Goal: Task Accomplishment & Management: Contribute content

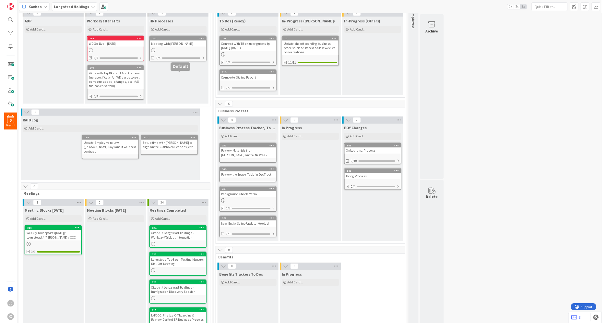
scroll to position [156, 0]
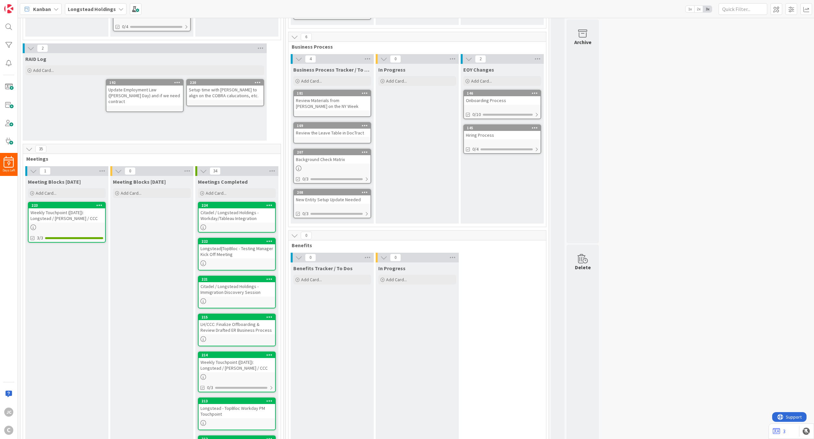
click at [216, 95] on div "Setup time with [PERSON_NAME] to align on the COBRA calucations, etc." at bounding box center [225, 93] width 77 height 14
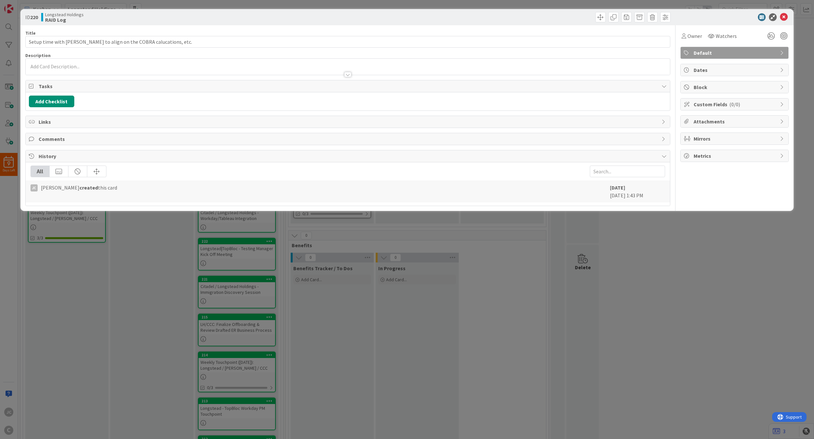
click at [717, 245] on div "ID 220 Longstead Holdings RAID Log Title 62 / 128 Setup time with [PERSON_NAME]…" at bounding box center [407, 219] width 814 height 439
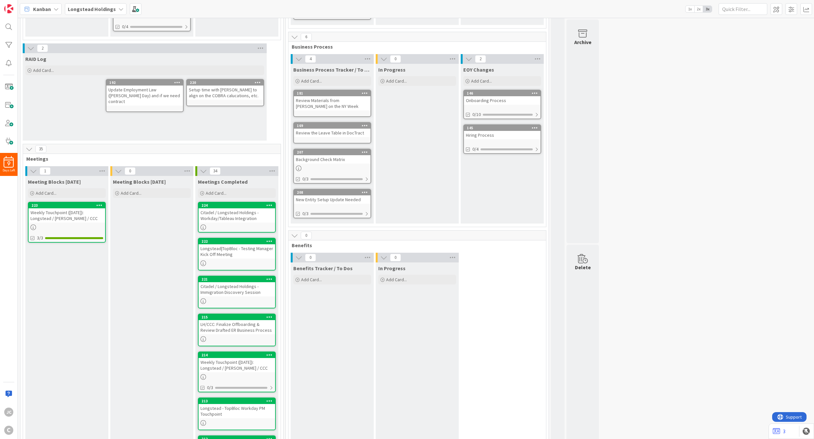
click at [259, 83] on icon at bounding box center [258, 82] width 6 height 5
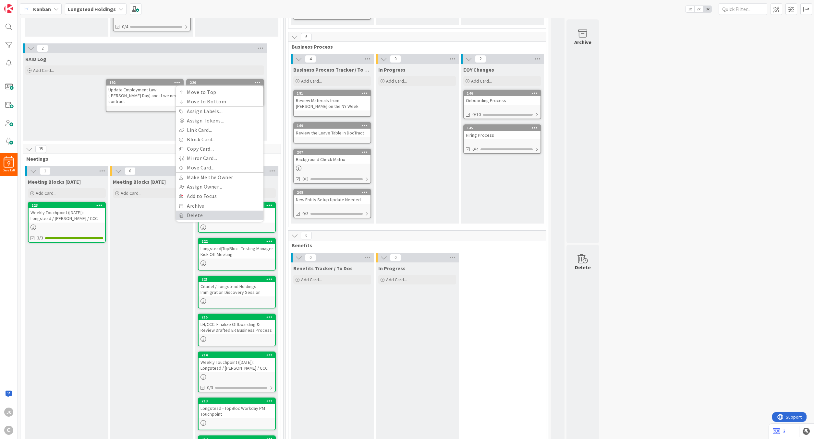
click at [237, 216] on link "Delete" at bounding box center [220, 215] width 88 height 9
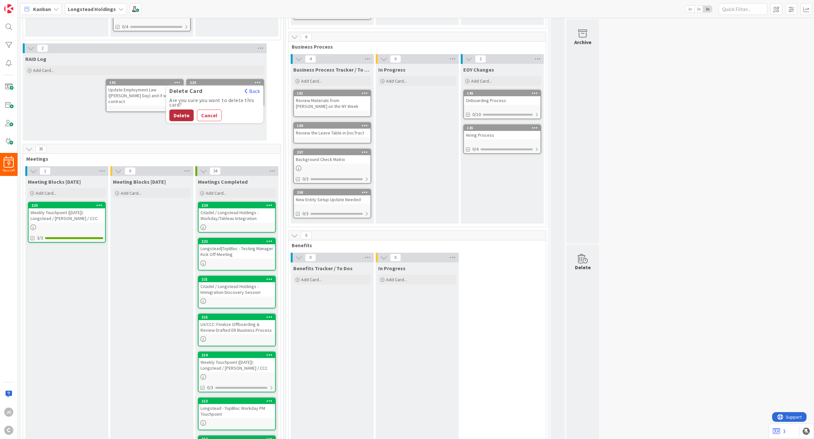
click at [187, 114] on button "Delete" at bounding box center [181, 116] width 24 height 12
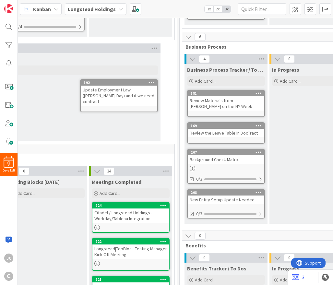
scroll to position [156, 109]
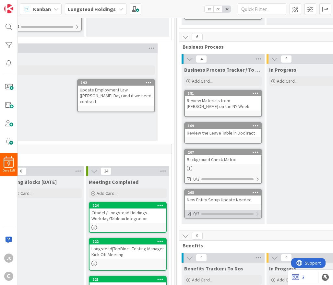
click at [258, 213] on div at bounding box center [258, 213] width 4 height 5
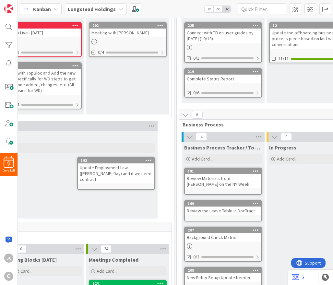
scroll to position [195, 109]
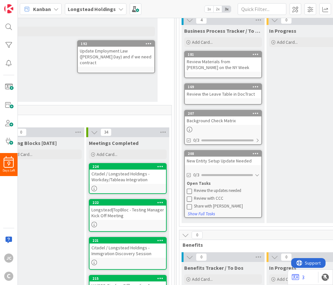
click at [220, 160] on div "New Entity Setup Update Needed" at bounding box center [223, 161] width 77 height 8
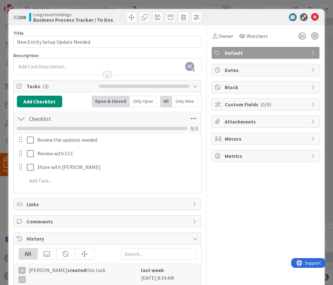
click at [3, 48] on div "ID 208 Longstead Holdings Business Process Tracker / To Dos Title 30 / 128 New …" at bounding box center [166, 142] width 333 height 285
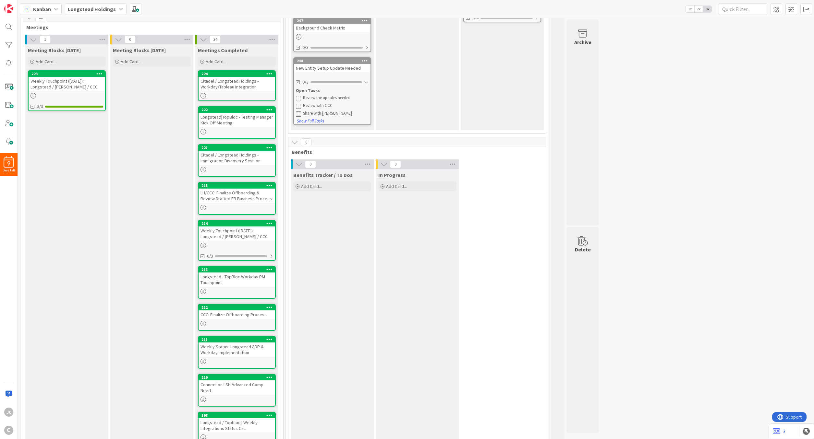
scroll to position [318, 0]
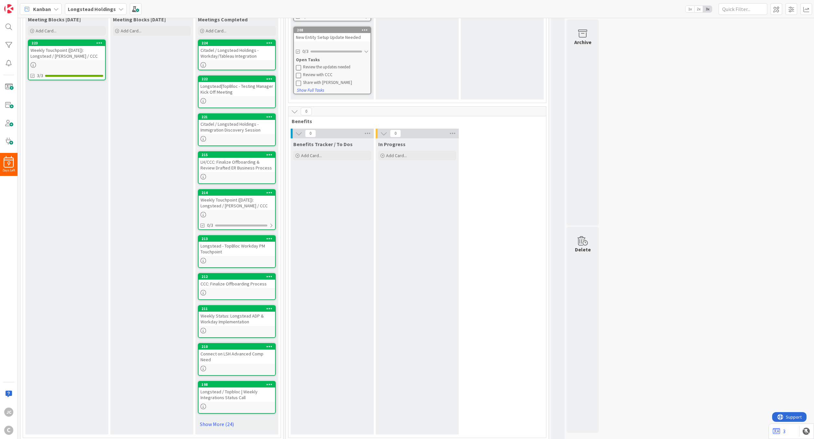
click at [244, 201] on div "Weekly Touchpoint ([DATE]): Longstead / [PERSON_NAME] / CCC" at bounding box center [236, 203] width 77 height 14
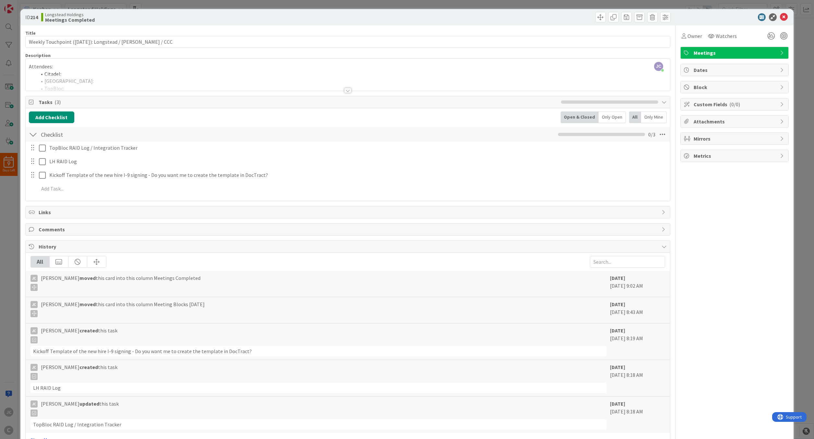
click at [11, 214] on div "ID 214 Longstead Holdings Meetings Completed Title 56 / 128 Weekly Touchpoint (…" at bounding box center [407, 219] width 814 height 439
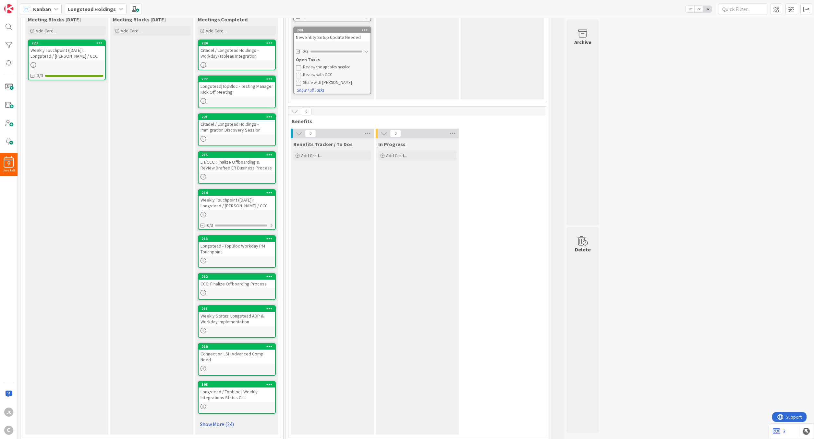
click at [215, 420] on link "Show More (24)" at bounding box center [237, 424] width 78 height 10
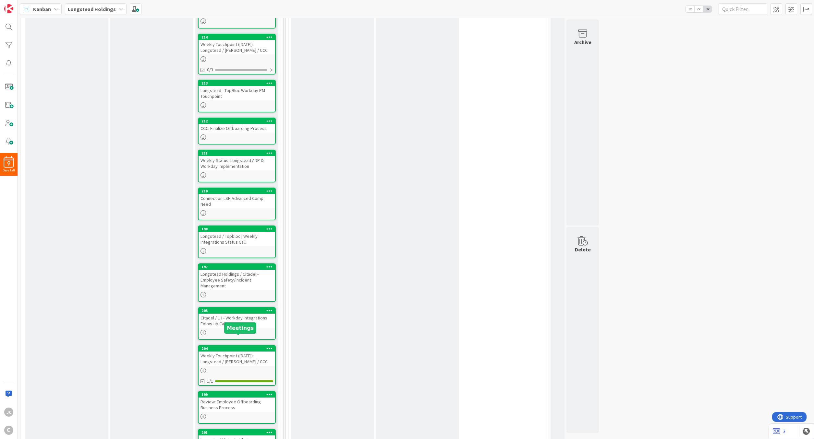
scroll to position [552, 0]
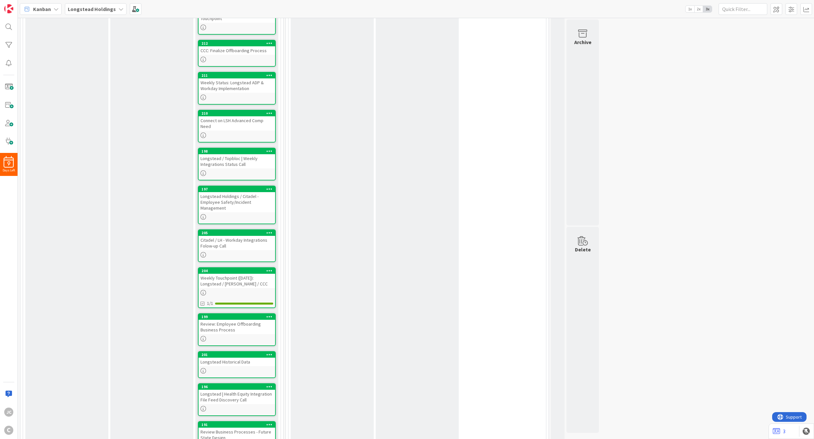
click at [240, 276] on div "Weekly Touchpoint ([DATE]): Longstead / [PERSON_NAME] / CCC" at bounding box center [236, 281] width 77 height 14
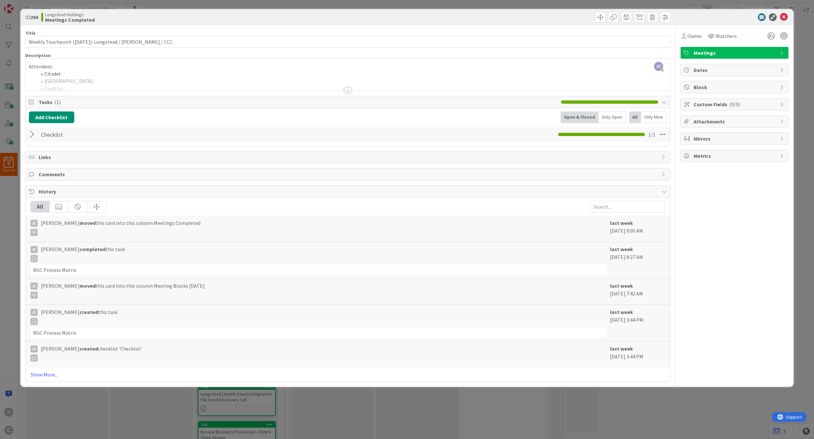
click at [150, 81] on div at bounding box center [348, 82] width 644 height 17
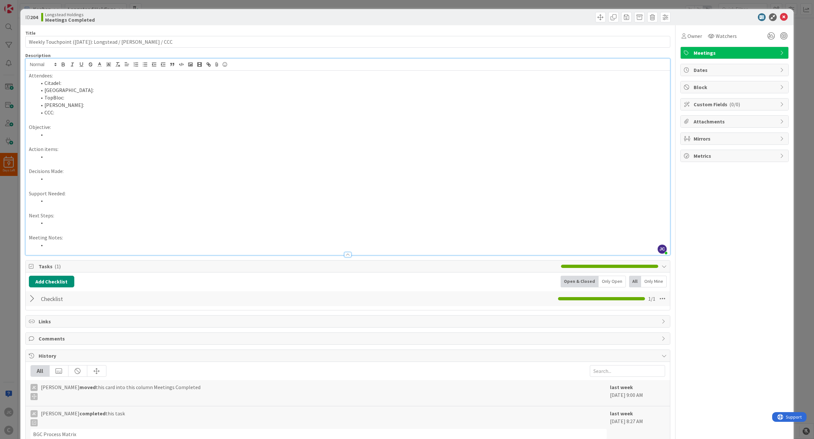
click at [103, 306] on div "Checklist Checklist Name 9 / 64 Checklist 1 / 1" at bounding box center [348, 299] width 644 height 15
click at [34, 299] on div at bounding box center [33, 299] width 8 height 12
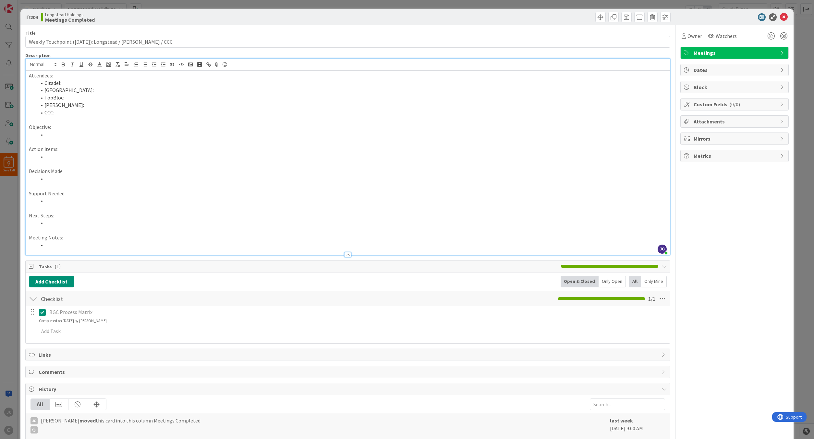
click at [14, 294] on div "ID 204 Longstead Holdings Meetings Completed Title 57 / 128 Weekly Touchpoint (…" at bounding box center [407, 219] width 814 height 439
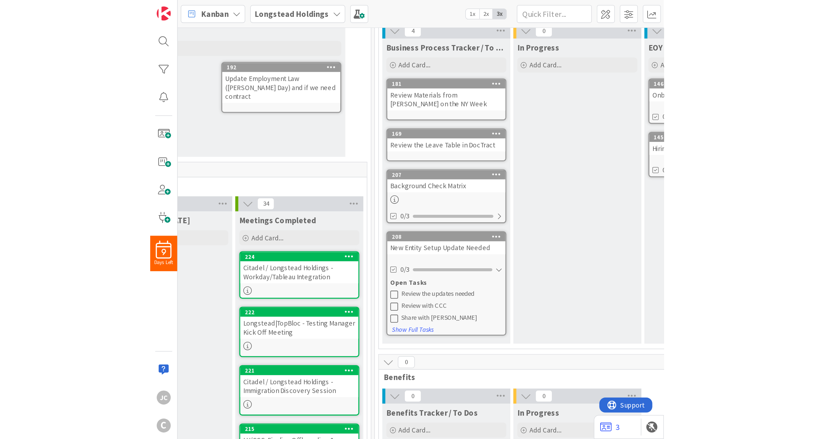
scroll to position [195, 249]
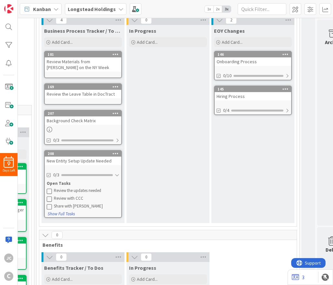
click at [241, 98] on div "Hiring Process" at bounding box center [253, 96] width 77 height 8
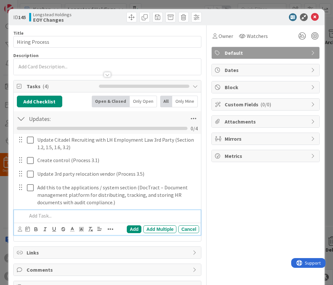
click at [85, 217] on p at bounding box center [112, 215] width 170 height 7
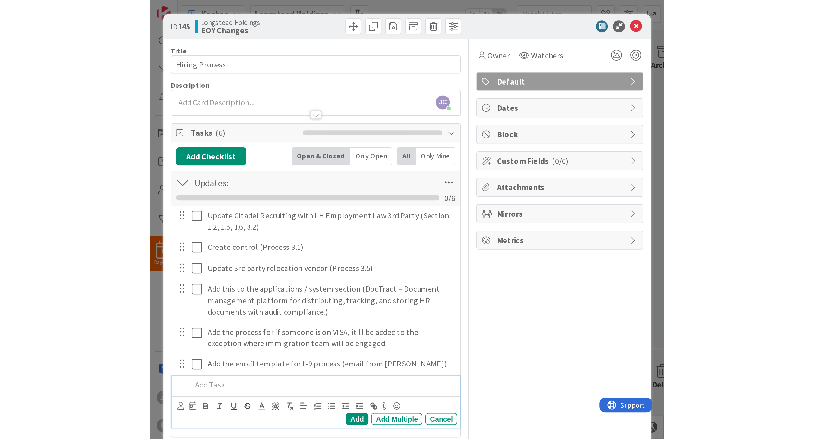
scroll to position [195, 0]
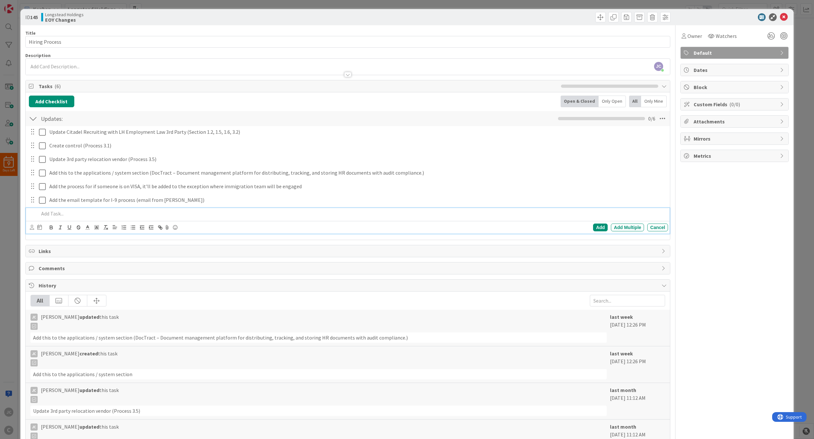
click at [10, 233] on div "ID 145 Longstead Holdings EOY Changes Title 14 / 128 Hiring Process Description…" at bounding box center [407, 219] width 814 height 439
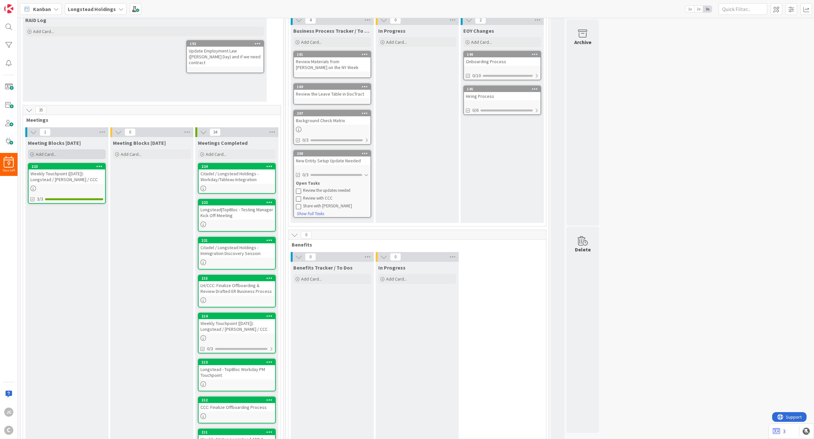
click at [54, 153] on span "Add Card..." at bounding box center [46, 154] width 21 height 6
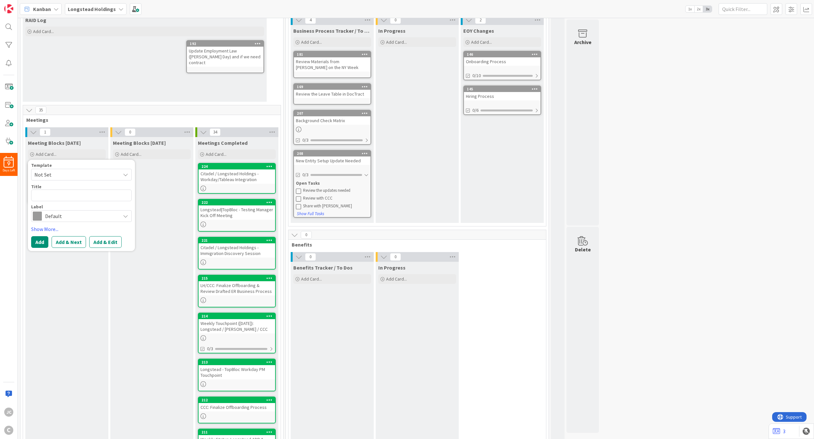
click at [67, 176] on span "Not Set" at bounding box center [74, 175] width 81 height 8
click at [66, 200] on span "Meetings" at bounding box center [86, 202] width 93 height 8
type textarea "x"
type textarea "Meetings"
click at [100, 192] on textarea "Meetings" at bounding box center [81, 196] width 101 height 12
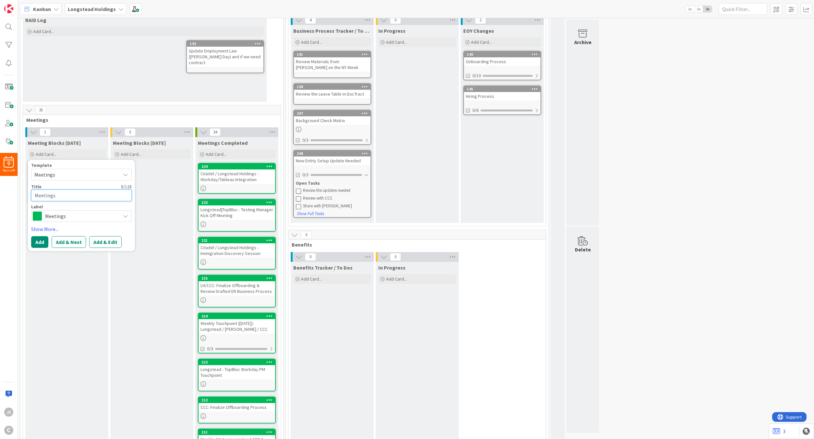
click at [100, 192] on textarea "Meetings" at bounding box center [81, 196] width 101 height 12
paste textarea "WellHub / Longstead Holdings - Benefits Integration"
type textarea "x"
type textarea "WellHub / Longstead Holdings - Benefits Integration"
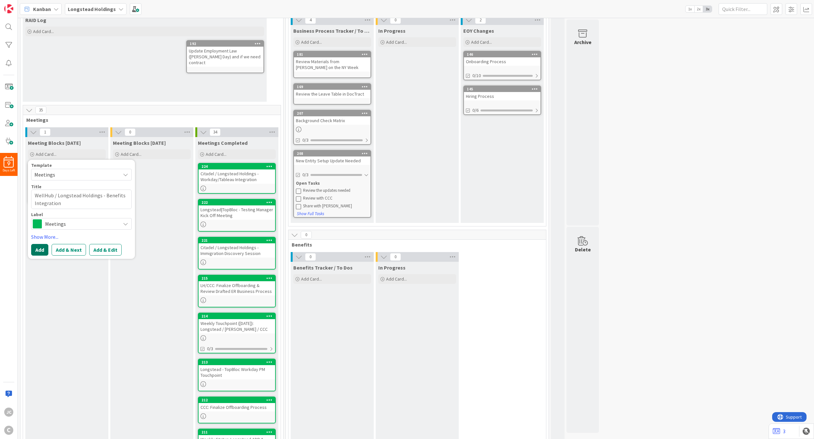
click at [38, 249] on button "Add" at bounding box center [39, 250] width 17 height 12
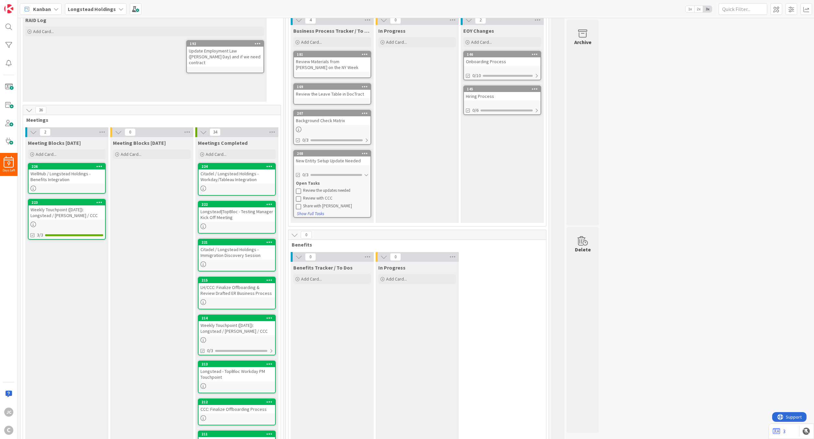
click at [70, 217] on div "Weekly Touchpoint ([DATE]): Longstead / [PERSON_NAME] / CCC" at bounding box center [67, 213] width 77 height 14
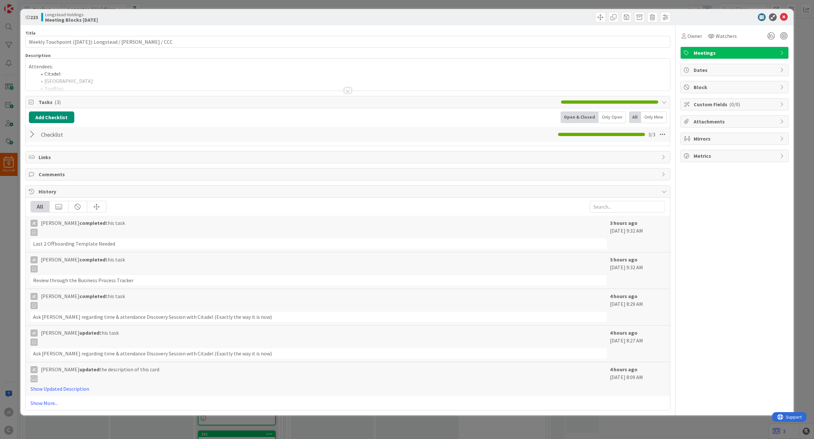
click at [29, 133] on div at bounding box center [33, 135] width 8 height 12
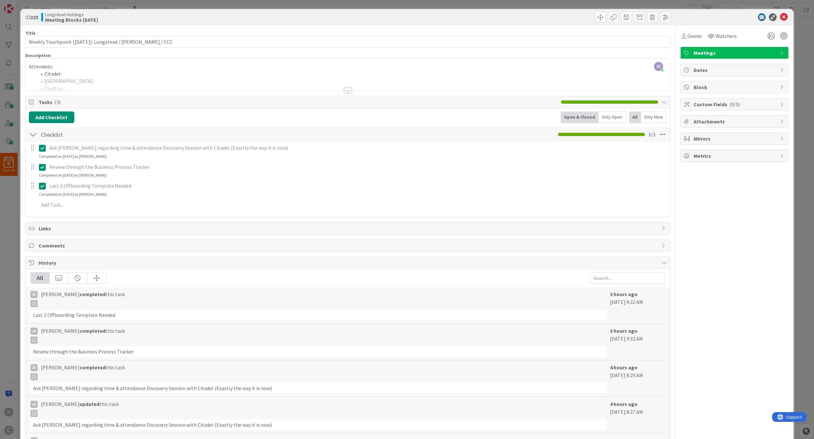
click at [11, 232] on div "ID 223 Longstead Holdings Meeting Blocks [DATE] Title 57 / 128 Weekly Touchpoin…" at bounding box center [407, 219] width 814 height 439
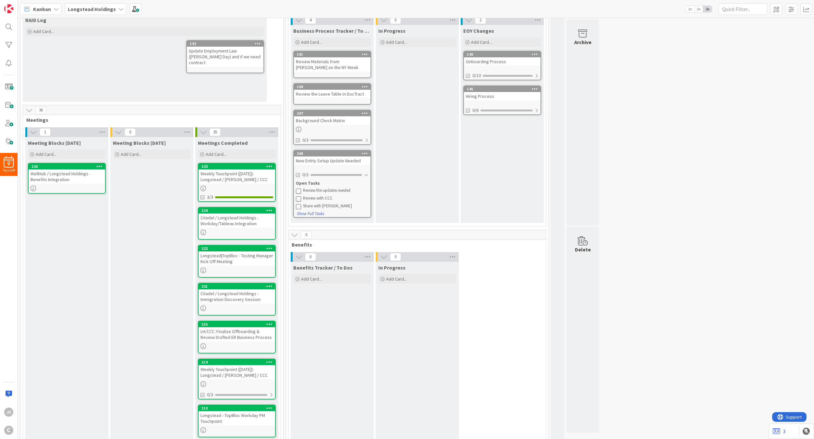
click at [66, 177] on div "WellHub / Longstead Holdings - Benefits Integration" at bounding box center [67, 177] width 77 height 14
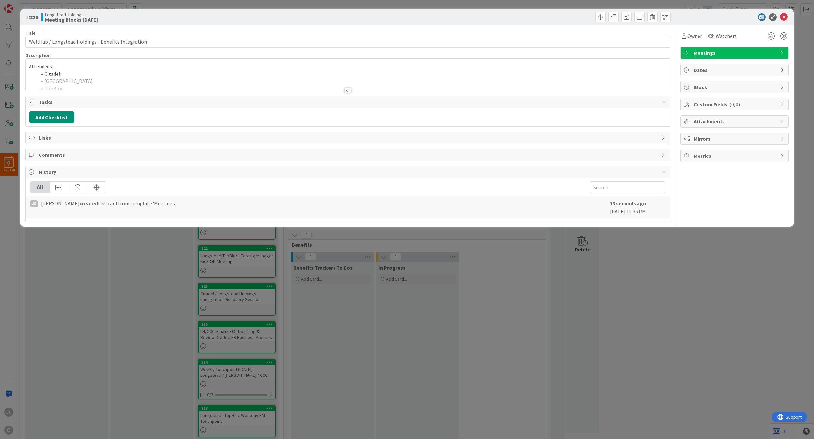
click at [99, 75] on div at bounding box center [348, 82] width 644 height 17
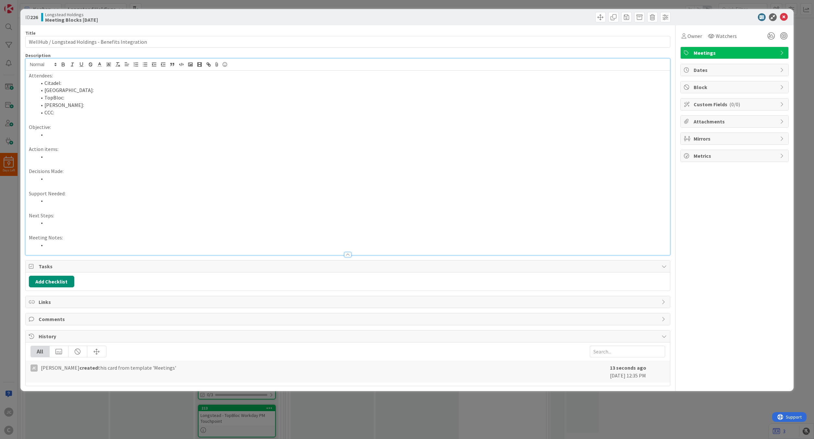
click at [104, 79] on p "Attendees:" at bounding box center [348, 75] width 638 height 7
click at [115, 116] on li "CCC:" at bounding box center [352, 112] width 630 height 7
click at [134, 158] on li at bounding box center [352, 156] width 630 height 7
click at [160, 101] on ol "Citadel: Longstead: TopBloc: [PERSON_NAME]: CCC:" at bounding box center [348, 97] width 638 height 37
click at [162, 89] on li "[GEOGRAPHIC_DATA]:" at bounding box center [352, 90] width 630 height 7
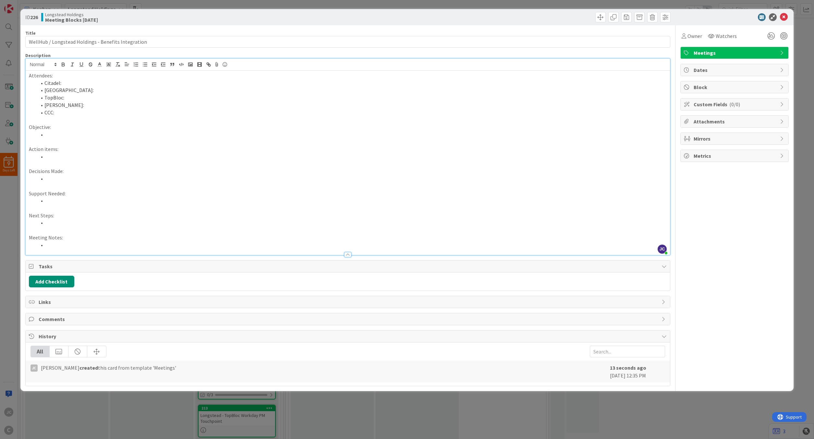
click at [173, 78] on p "Attendees:" at bounding box center [348, 75] width 638 height 7
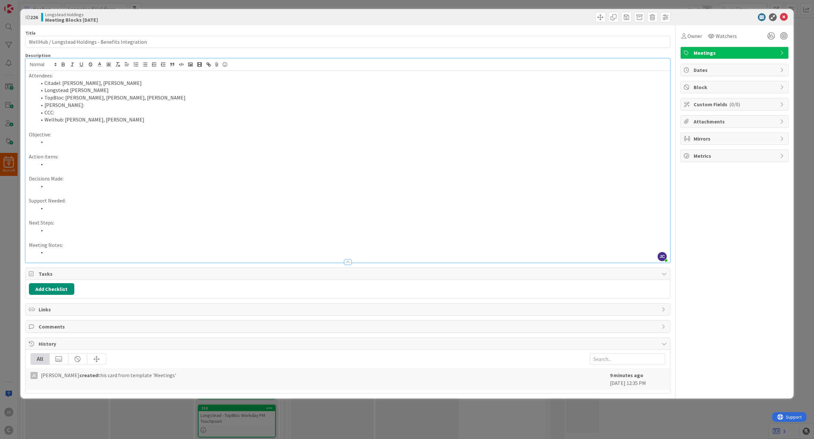
click at [16, 304] on div "ID 226 Longstead Holdings Meeting Blocks [DATE] Title 51 / 128 WellHub / Longst…" at bounding box center [407, 219] width 814 height 439
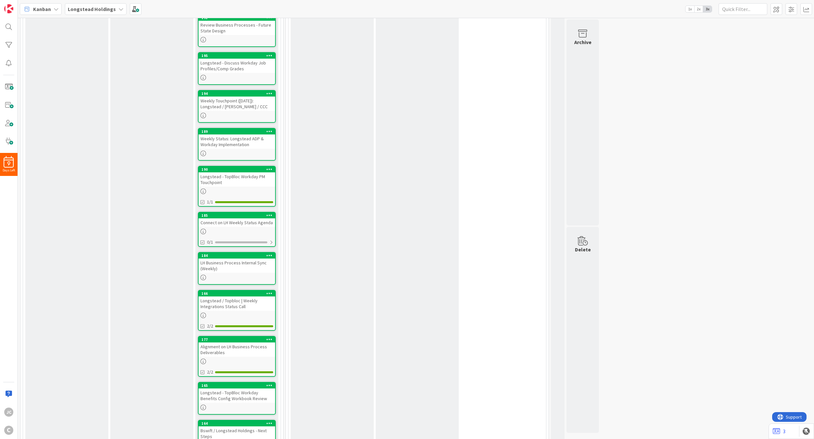
scroll to position [1051, 0]
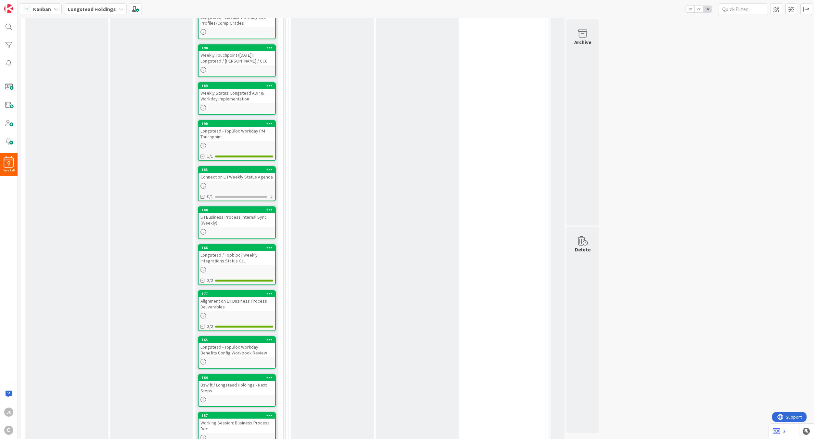
click at [250, 383] on div "Bswift / Longstead Holdings - Next Steps" at bounding box center [236, 388] width 77 height 14
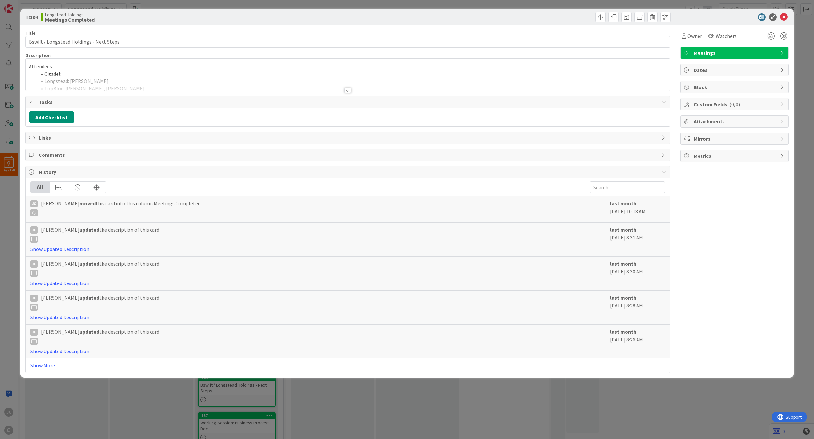
click at [128, 90] on div at bounding box center [348, 82] width 644 height 17
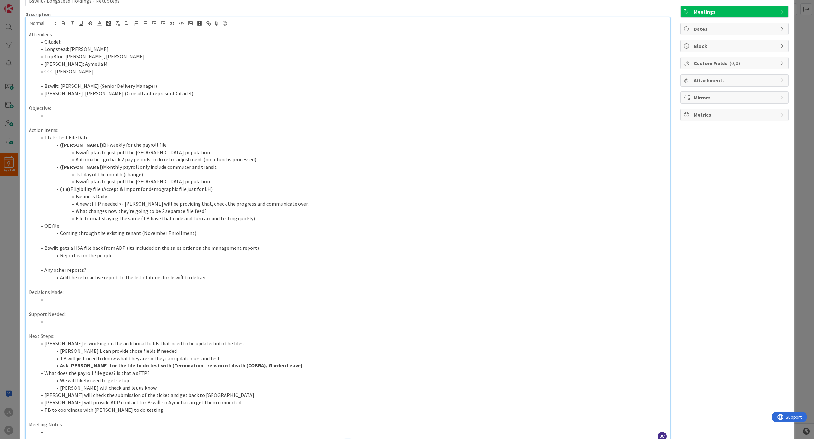
scroll to position [39, 0]
click at [153, 230] on li "OE file" at bounding box center [352, 228] width 630 height 7
click at [156, 242] on p at bounding box center [348, 242] width 638 height 7
click at [203, 237] on li "Coming through the existing tenant (November Enrollment)" at bounding box center [352, 235] width 630 height 7
click at [202, 256] on li "Report is on the people" at bounding box center [352, 257] width 630 height 7
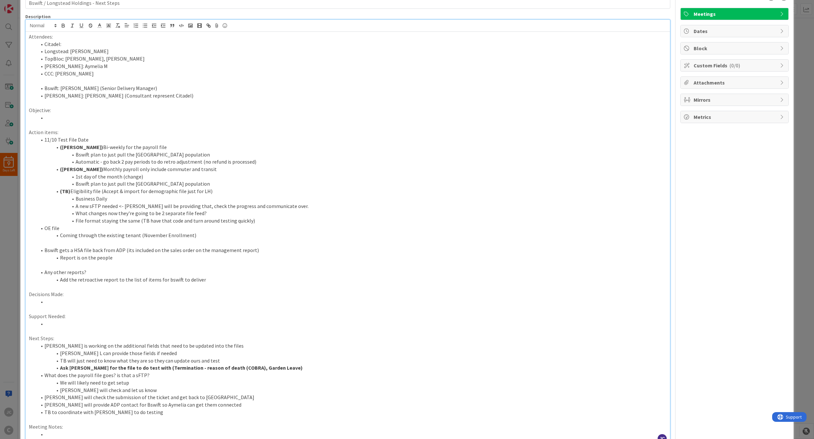
click at [199, 276] on li "Any other reports?" at bounding box center [352, 272] width 630 height 7
click at [237, 280] on li "Add the retroactive report to the list of items for bswift to deliver" at bounding box center [352, 279] width 630 height 7
click at [804, 34] on div "ID 164 Longstead Holdings Meetings Completed Title 40 / 128 Bswift / Longstead …" at bounding box center [407, 219] width 814 height 439
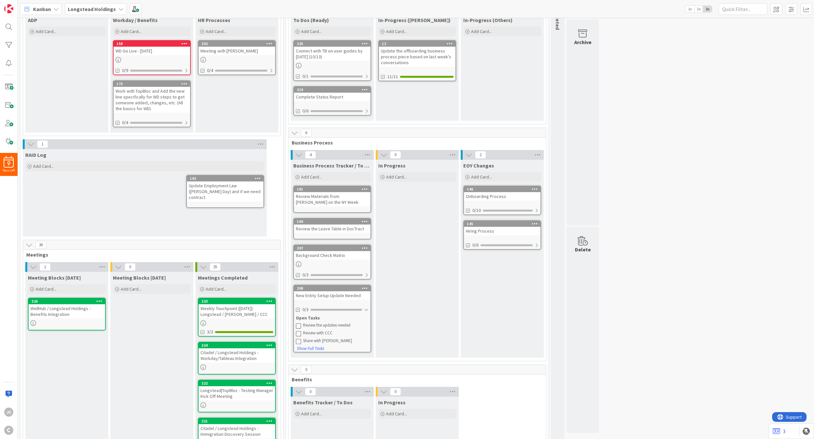
scroll to position [78, 0]
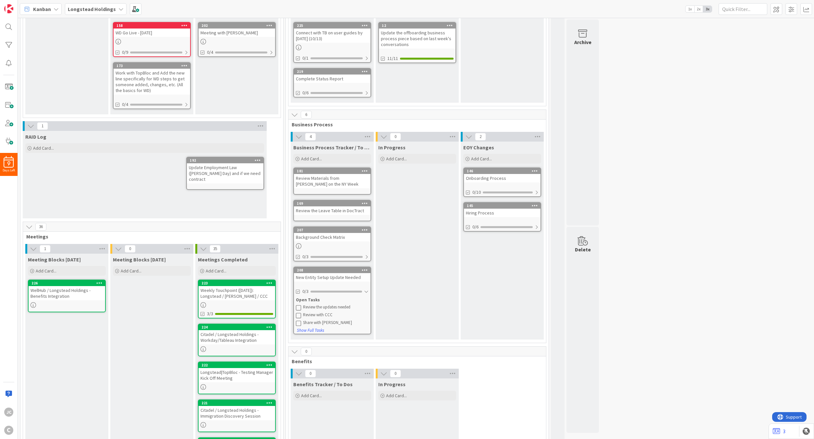
click at [59, 293] on div "WellHub / Longstead Holdings - Benefits Integration" at bounding box center [67, 293] width 77 height 14
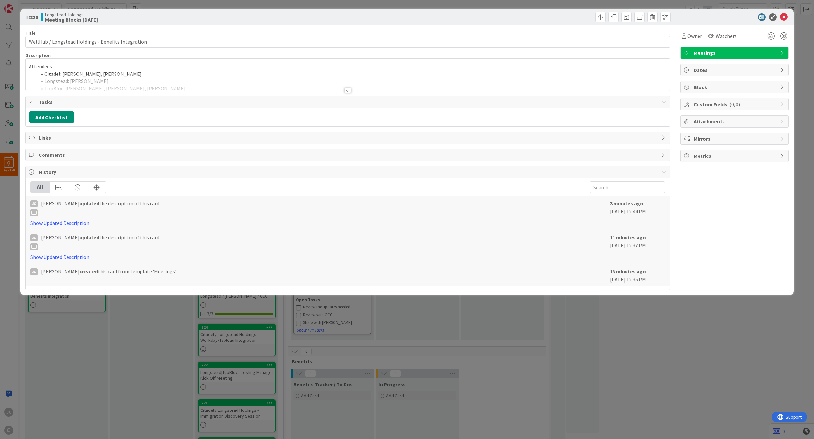
click at [126, 78] on div at bounding box center [348, 82] width 644 height 17
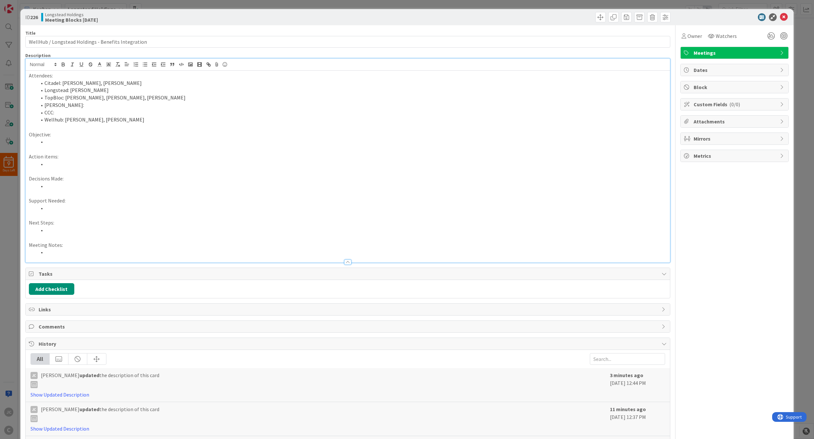
click at [115, 166] on li at bounding box center [352, 164] width 630 height 7
click at [247, 165] on li "Include Aymelia as part of this discussion for the ADP report that's needed fro…" at bounding box center [352, 164] width 630 height 7
click at [130, 137] on p "Objective:" at bounding box center [348, 134] width 638 height 7
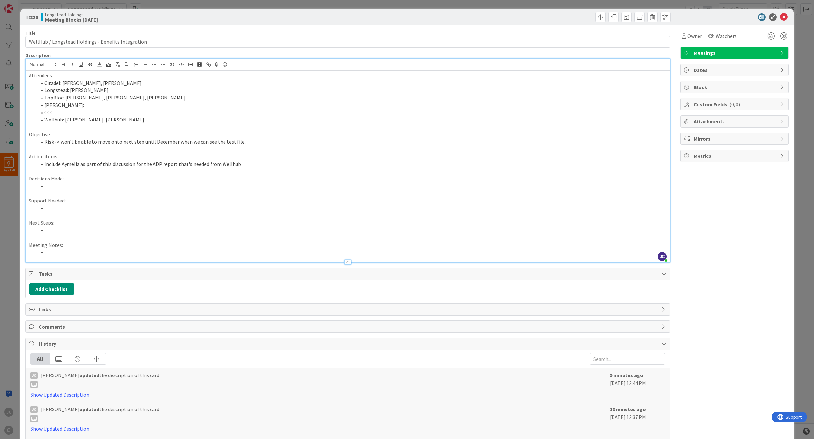
click at [134, 141] on li "Risk -> won't be able to move onto next step until December when we can see the…" at bounding box center [352, 141] width 630 height 7
copy span
click at [783, 18] on icon at bounding box center [784, 17] width 8 height 8
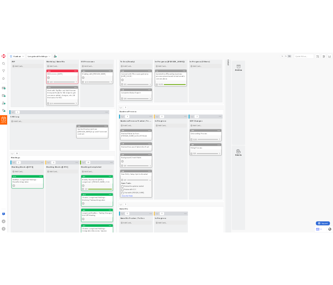
scroll to position [39, 0]
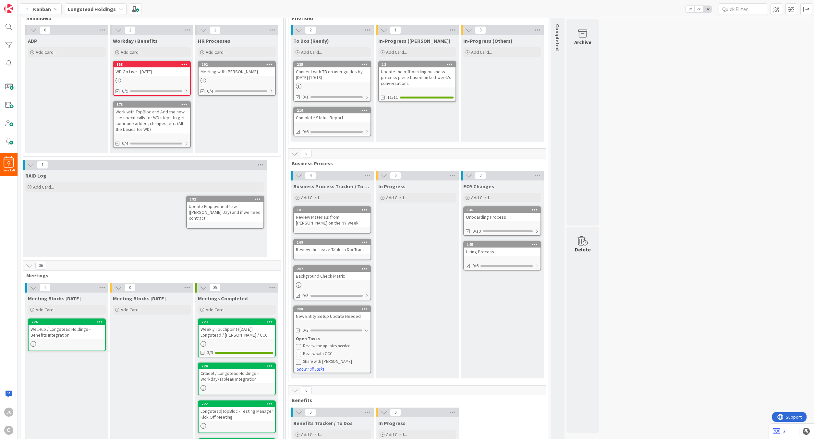
click at [330, 122] on div "Complete Status Report" at bounding box center [332, 118] width 77 height 8
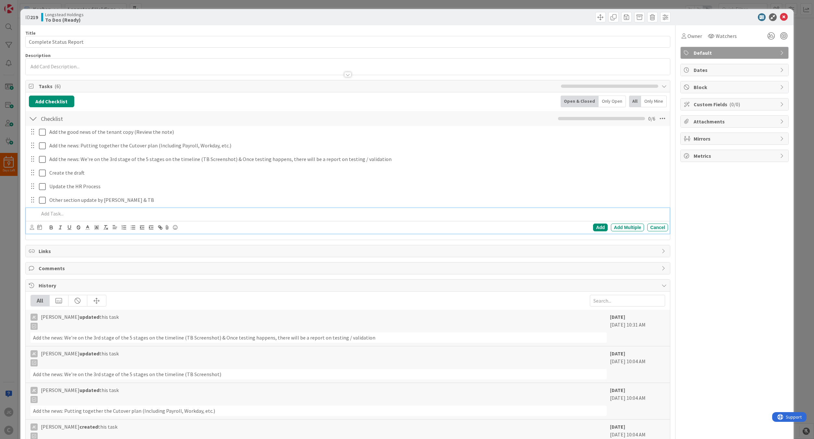
click at [102, 217] on p at bounding box center [352, 213] width 627 height 7
paste div
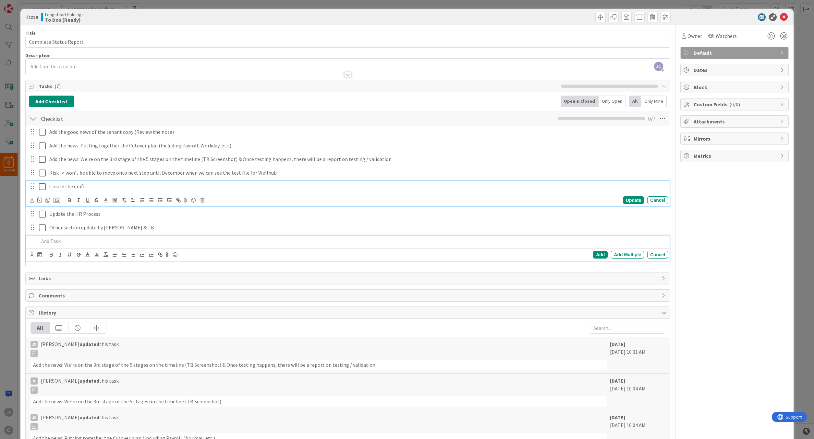
click at [41, 186] on icon at bounding box center [42, 187] width 7 height 8
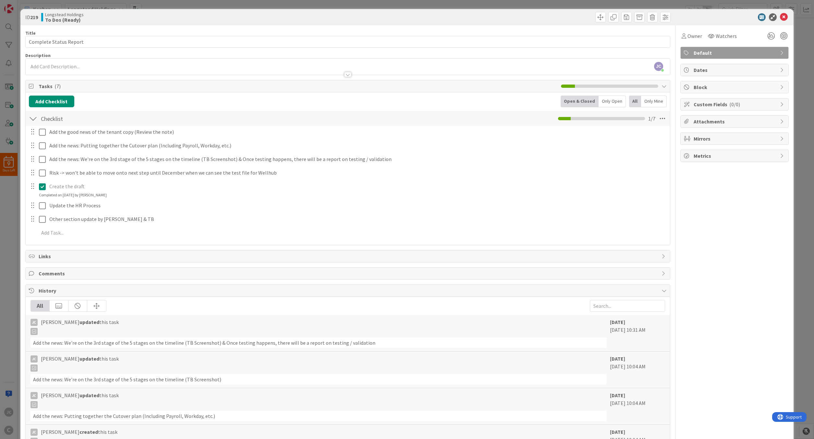
click at [9, 223] on div "ID 219 Longstead Holdings To Dos (Ready) Title 22 / 128 Complete Status Report …" at bounding box center [407, 219] width 814 height 439
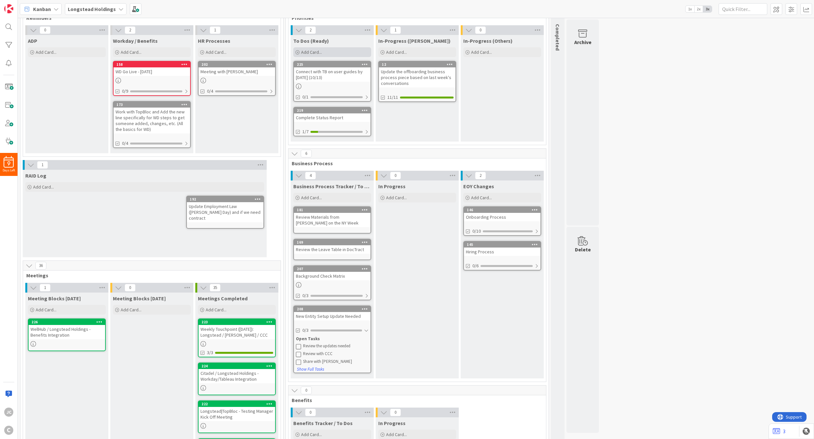
click at [324, 55] on div "Add Card..." at bounding box center [332, 52] width 78 height 10
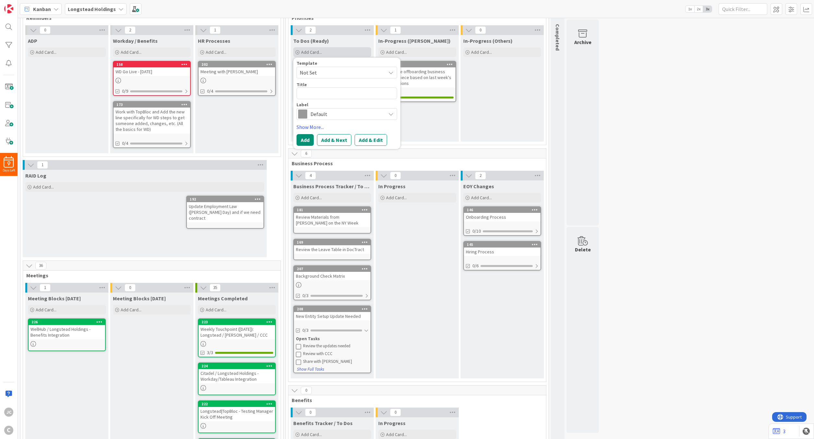
type textarea "x"
type textarea "A"
type textarea "x"
type textarea "AS"
type textarea "x"
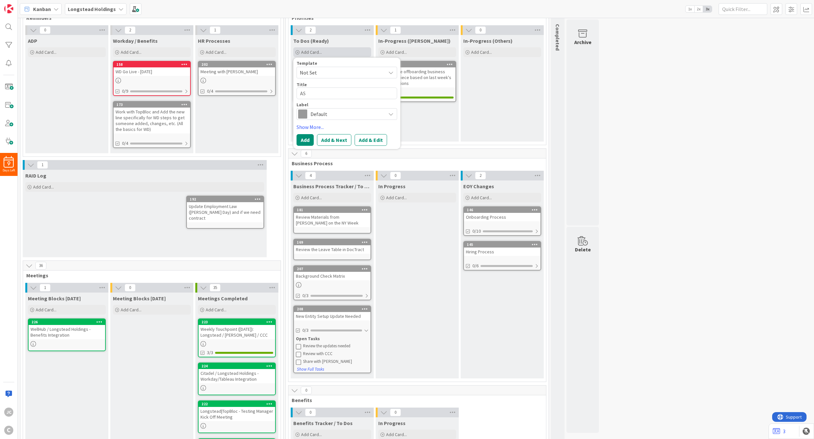
type textarea "ASw"
type textarea "x"
type textarea "ASwn"
type textarea "x"
type textarea "ASwns"
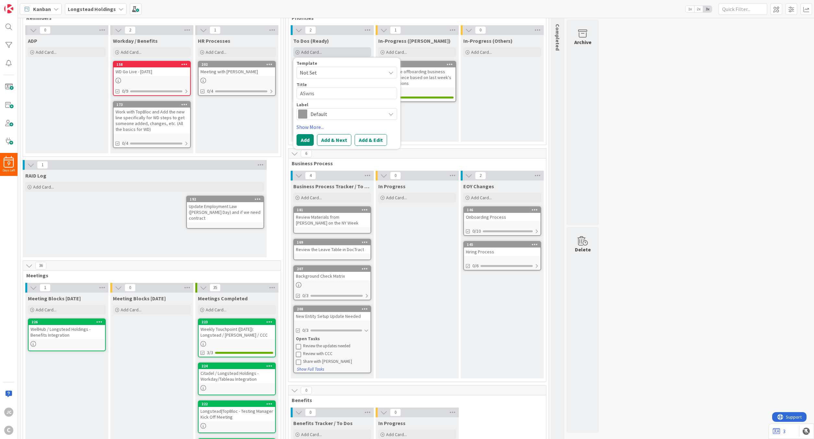
type textarea "x"
type textarea "ASwn"
type textarea "x"
type textarea "ASw"
type textarea "x"
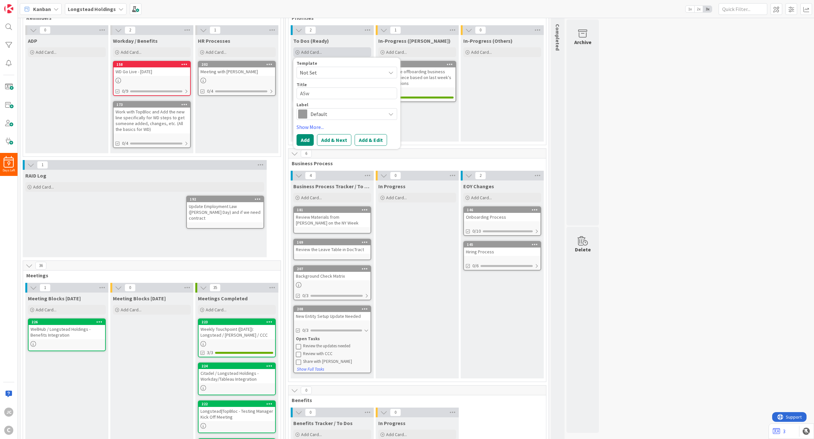
type textarea "AS"
type textarea "x"
type textarea "A"
type textarea "x"
type textarea "S"
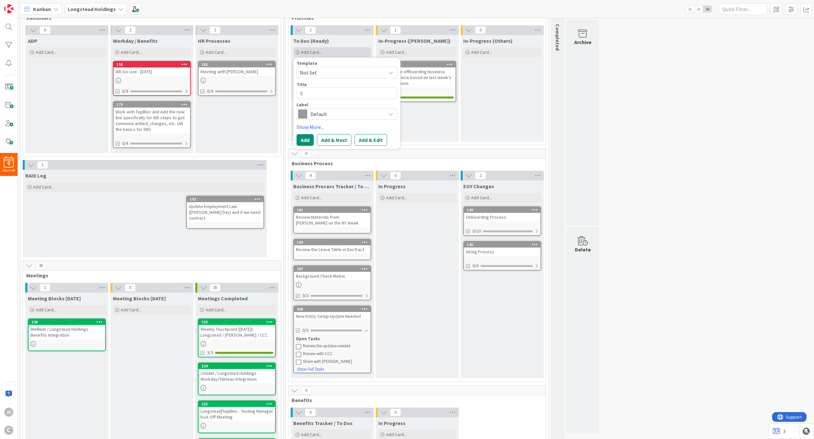
type textarea "x"
type textarea "Se"
type textarea "x"
type textarea "Sen"
type textarea "x"
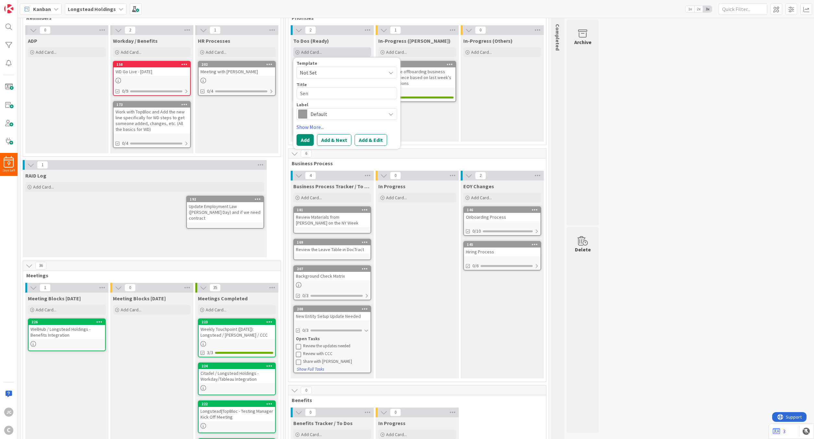
type textarea "Send"
type textarea "x"
type textarea "Send"
type textarea "x"
type textarea "Send a"
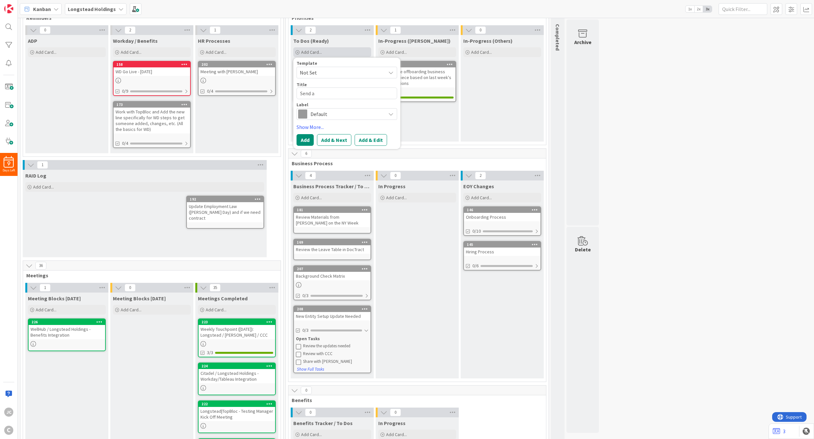
type textarea "x"
type textarea "Send an"
type textarea "x"
type textarea "Send an"
type textarea "x"
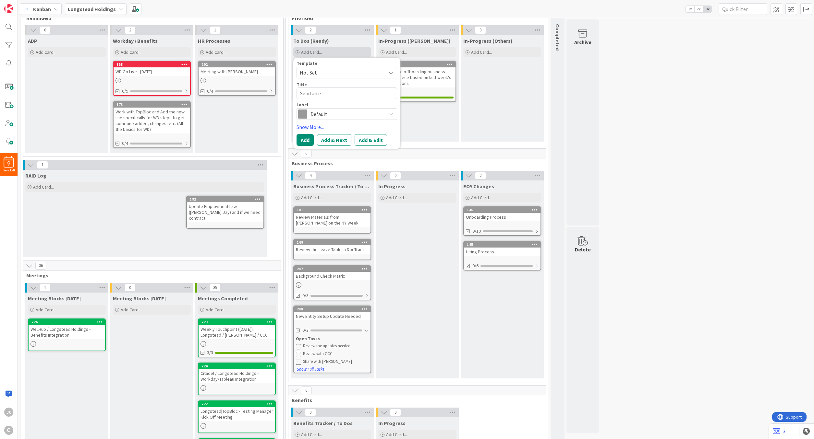
type textarea "Send an em"
type textarea "x"
type textarea "Send an emai"
type textarea "x"
type textarea "Send an email"
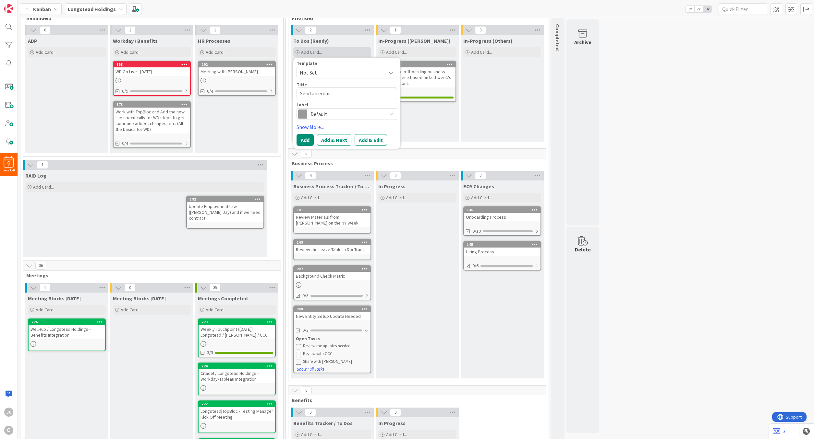
type textarea "x"
type textarea "Send an email"
type textarea "x"
type textarea "Send an email ov"
type textarea "x"
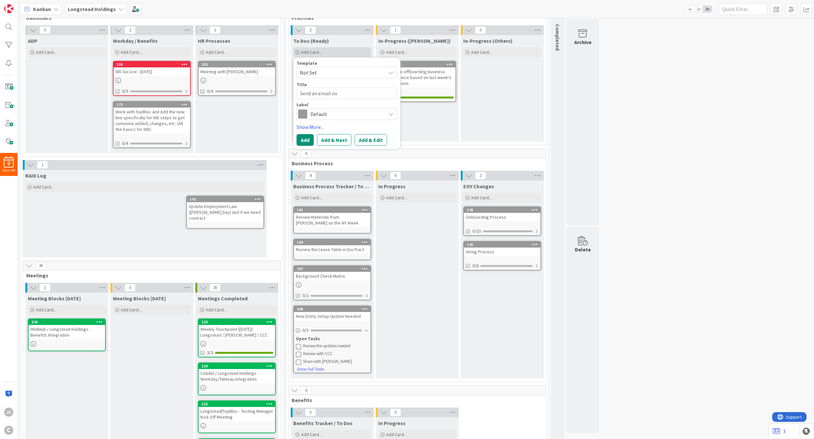
type textarea "Send an email ove"
type textarea "x"
type textarea "Send an email over"
type textarea "x"
type textarea "Send an email over t"
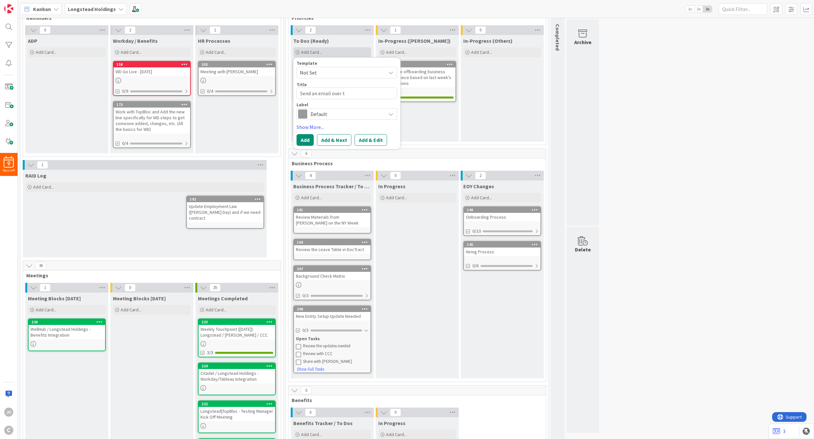
type textarea "x"
type textarea "Send an email over to"
type textarea "x"
type textarea "Send an email over to"
type textarea "x"
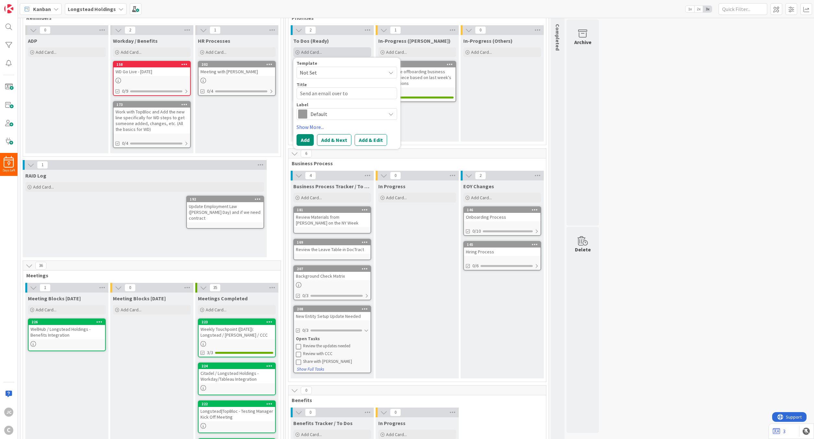
type textarea "Send an email over to j"
type textarea "x"
type textarea "Send an email over to ja"
type textarea "x"
type textarea "Send an email over to jan"
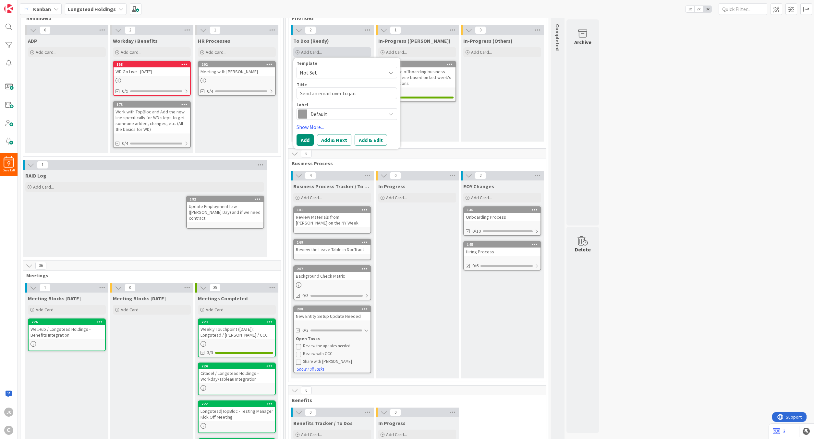
type textarea "x"
type textarea "Send an email over to [PERSON_NAME]"
type textarea "x"
type textarea "Send an email over to jan"
type textarea "x"
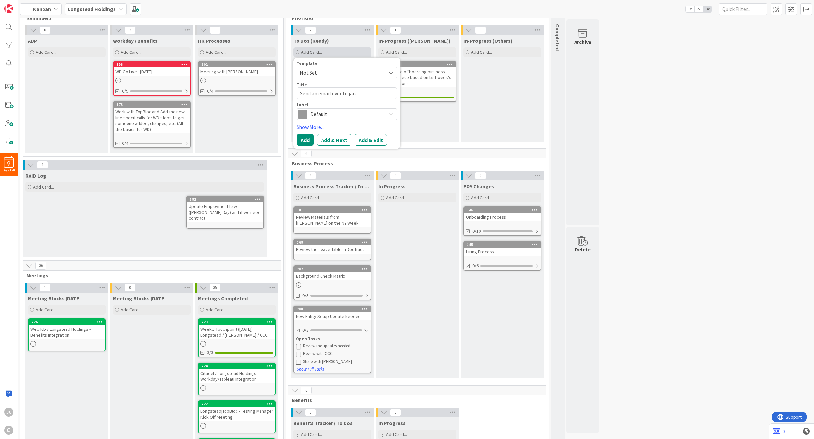
type textarea "Send an email over to ja"
type textarea "x"
type textarea "Send an email over to j"
type textarea "x"
type textarea "Send an email over to"
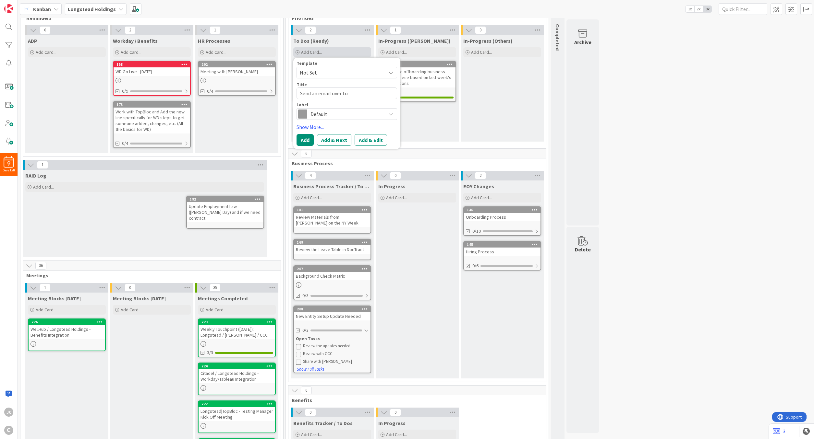
type textarea "x"
type textarea "Send an email over to J"
type textarea "x"
type textarea "Send an email over to Ja"
type textarea "x"
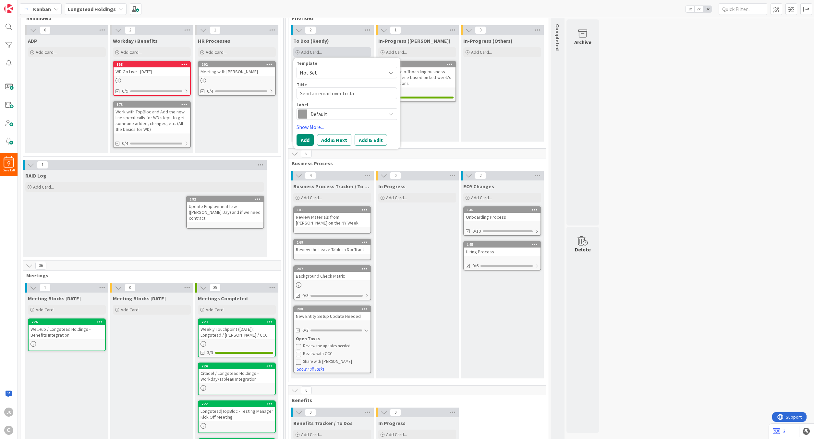
type textarea "Send an email over to Jan"
type textarea "x"
type textarea "Send an email over to [PERSON_NAME]"
type textarea "x"
type textarea "Send an email over to Janew"
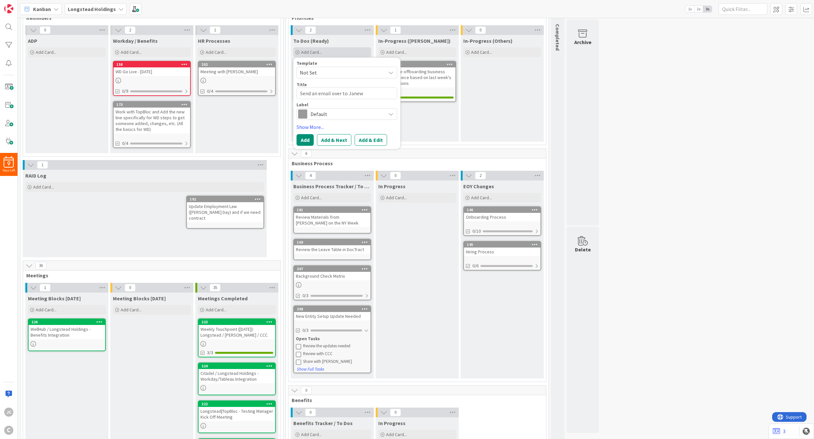
type textarea "x"
type textarea "Send an email over to Janewl"
type textarea "x"
type textarea "Send an email over to Janewll"
type textarea "x"
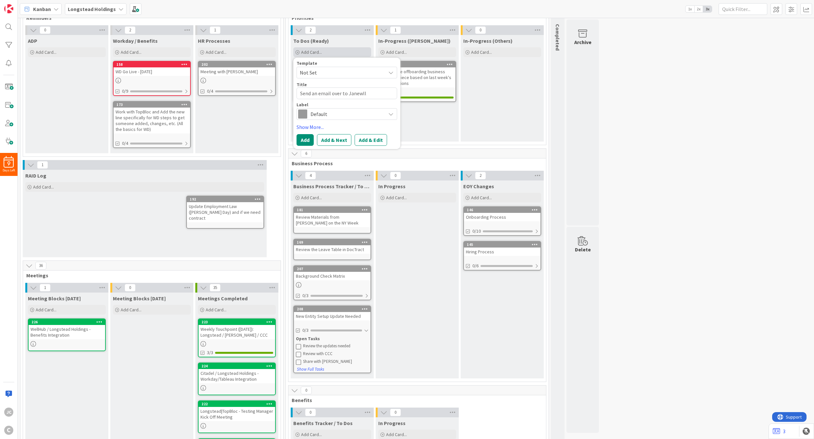
type textarea "Send an email over to Janewl"
type textarea "x"
type textarea "Send an email over to Janew"
type textarea "x"
type textarea "Send an email over to [PERSON_NAME]"
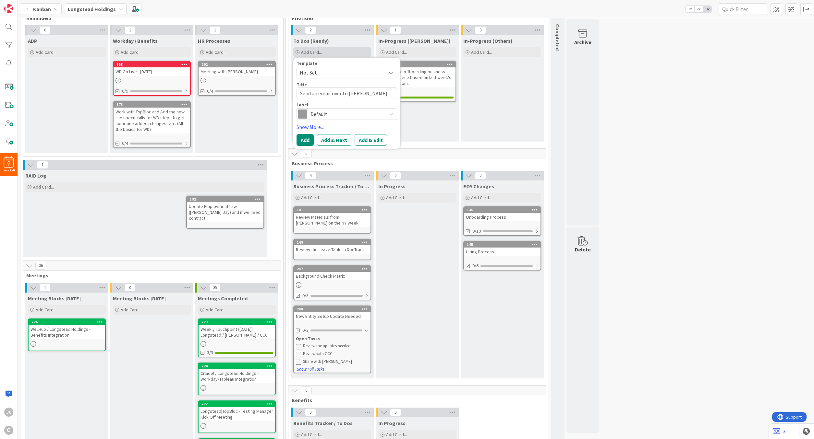
type textarea "x"
type textarea "Send an email over to [PERSON_NAME]"
type textarea "x"
type textarea "Send an email over to [PERSON_NAME]"
type textarea "x"
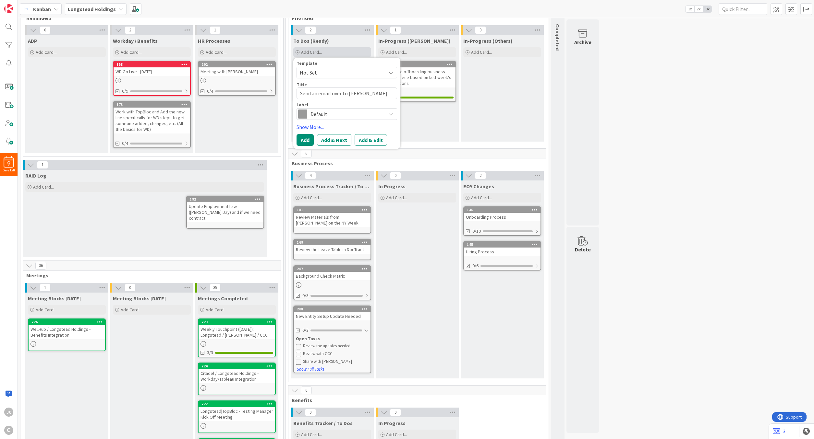
type textarea "Send an email over to [PERSON_NAME]"
type textarea "x"
type textarea "Send an email over to [PERSON_NAME]"
type textarea "x"
type textarea "Send an email over to [PERSON_NAME] fr"
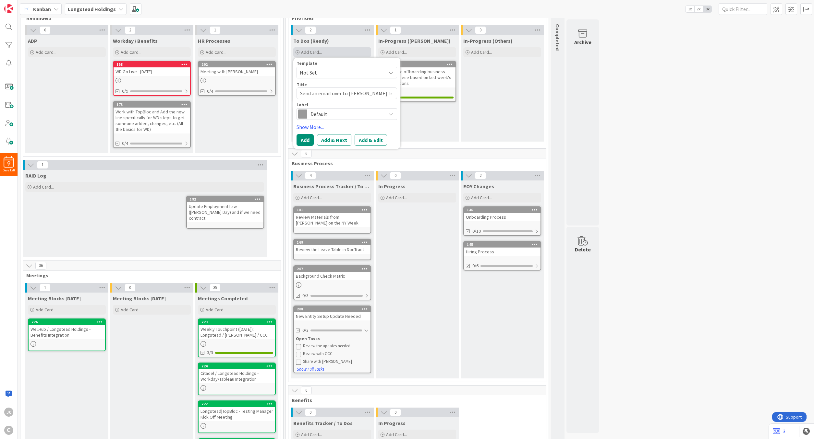
type textarea "x"
type textarea "Send an email over to [PERSON_NAME]"
type textarea "x"
type textarea "Send an email over to [PERSON_NAME] from"
type textarea "x"
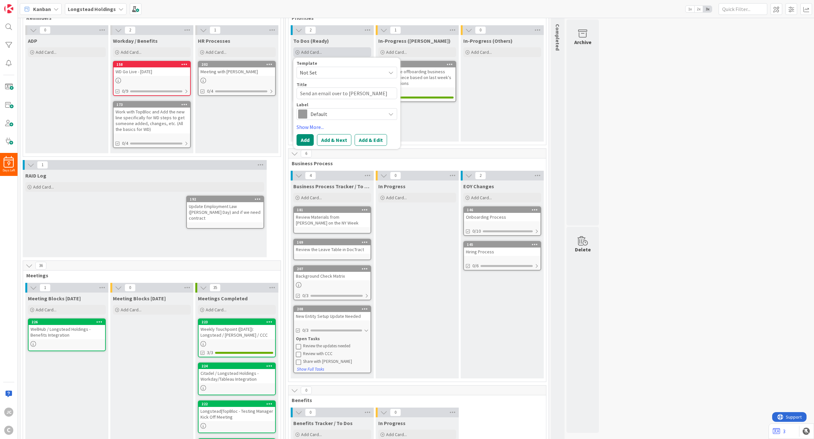
type textarea "Send an email over to [PERSON_NAME] from"
type textarea "x"
type textarea "Send an email over to [PERSON_NAME] from b"
type textarea "x"
type textarea "Send an email over to [PERSON_NAME] from bs"
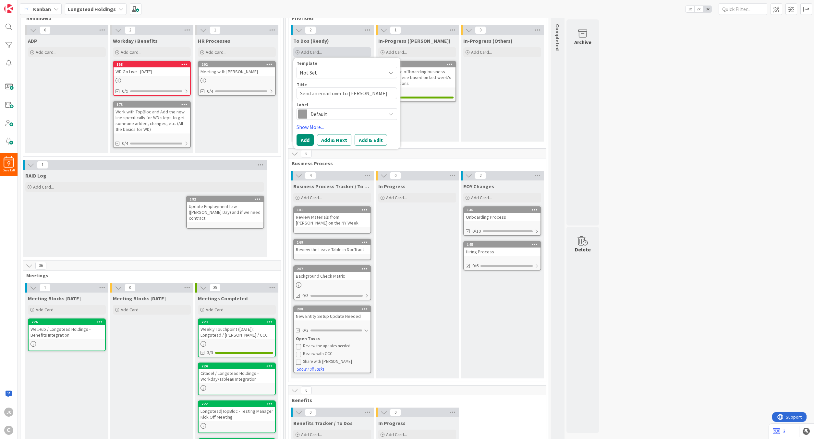
type textarea "x"
type textarea "Send an email over to [PERSON_NAME] from bsw"
type textarea "x"
type textarea "Send an email over to [PERSON_NAME] from bswif"
type textarea "x"
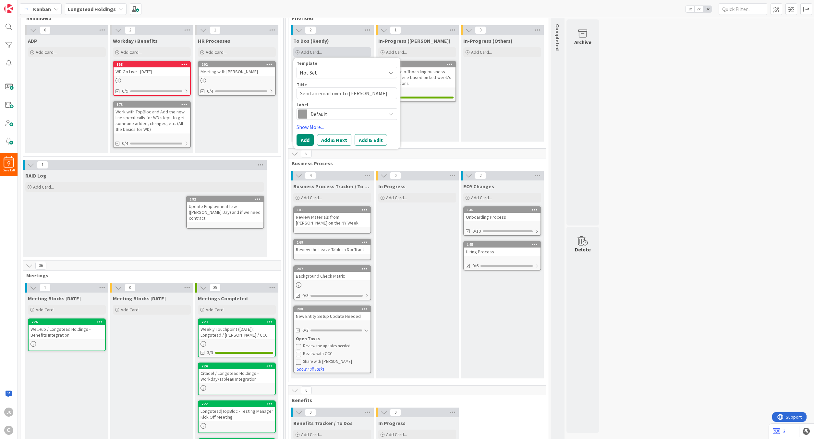
type textarea "Send an email over to [PERSON_NAME] from bswift"
type textarea "x"
type textarea "Send an email over to [PERSON_NAME] from bswift"
type textarea "x"
type textarea "Send an email over to [PERSON_NAME] from bswift o"
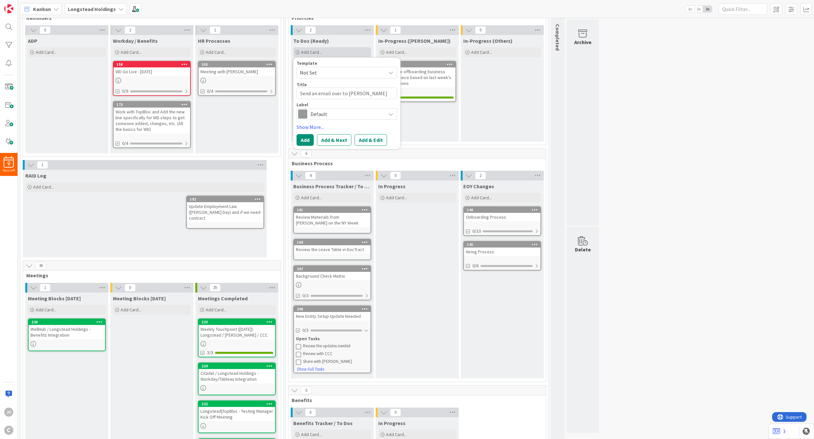
type textarea "x"
type textarea "Send an email over to [PERSON_NAME] from bswift on"
type textarea "x"
type textarea "Send an email over to [PERSON_NAME] from bswift on"
type textarea "x"
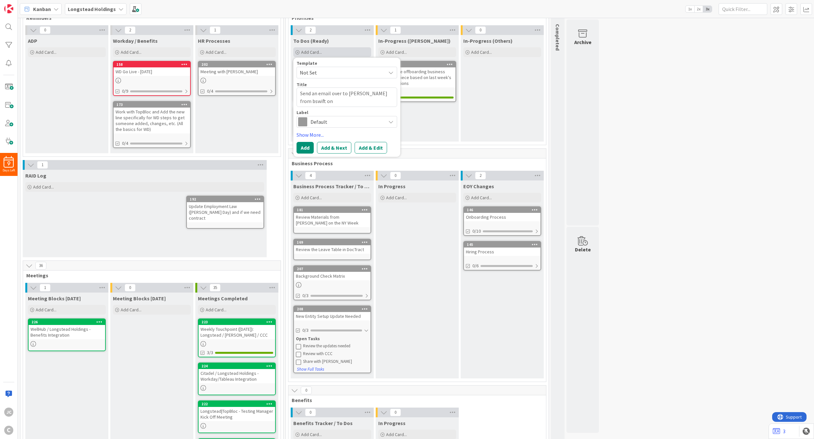
type textarea "Send an email over to [PERSON_NAME] from bswift on t"
type textarea "x"
type textarea "Send an email over to [PERSON_NAME] from bswift on"
type textarea "x"
type textarea "Send an email over to [PERSON_NAME] from bswift on s"
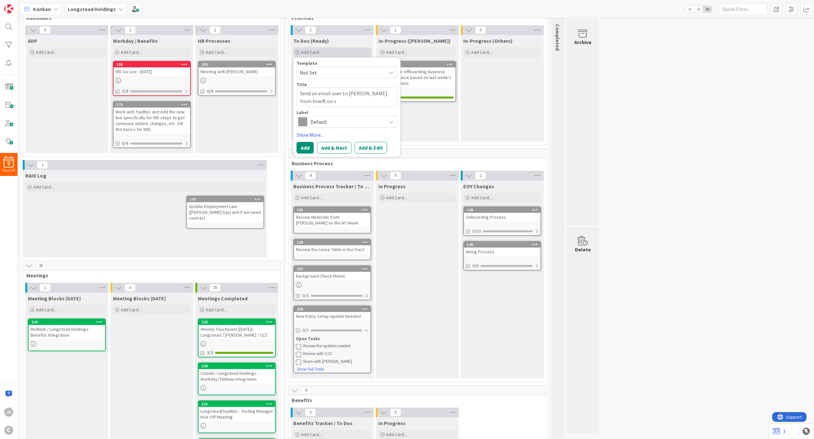
type textarea "x"
type textarea "Send an email over to [PERSON_NAME] from bswift on so"
type textarea "x"
type textarea "Send an email over to [PERSON_NAME] from bswift on s"
type textarea "x"
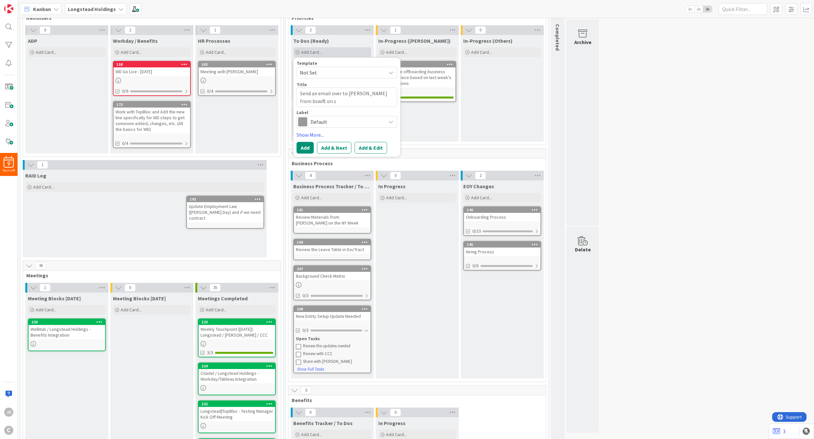
type textarea "Send an email over to [PERSON_NAME] from bswift on"
type textarea "x"
type textarea "Send an email over to [PERSON_NAME] from bswift on d"
type textarea "x"
type textarea "Send an email over to [PERSON_NAME] from bswift on de"
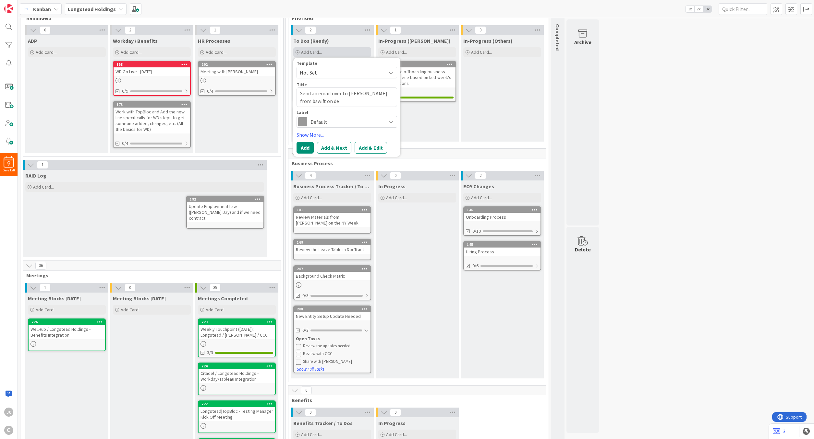
type textarea "x"
type textarea "Send an email over to [PERSON_NAME] from bswift on det"
type textarea "x"
type textarea "Send an email over to [PERSON_NAME] from bswift on deta"
type textarea "x"
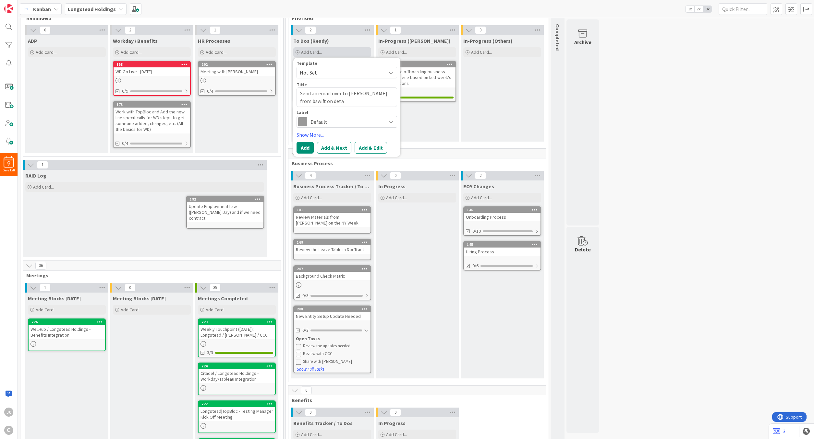
type textarea "Send an email over to [PERSON_NAME] from bswift on detai"
type textarea "x"
type textarea "Send an email over to [PERSON_NAME] from bswift on detail"
type textarea "x"
type textarea "Send an email over to [PERSON_NAME] from bswift on details"
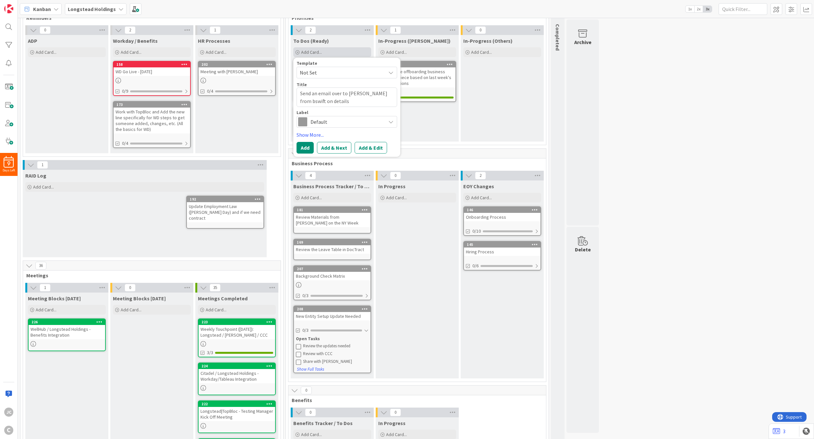
type textarea "x"
type textarea "Send an email over to [PERSON_NAME] from bswift on details"
type textarea "x"
type textarea "Send an email over to [PERSON_NAME] from bswift on details o"
type textarea "x"
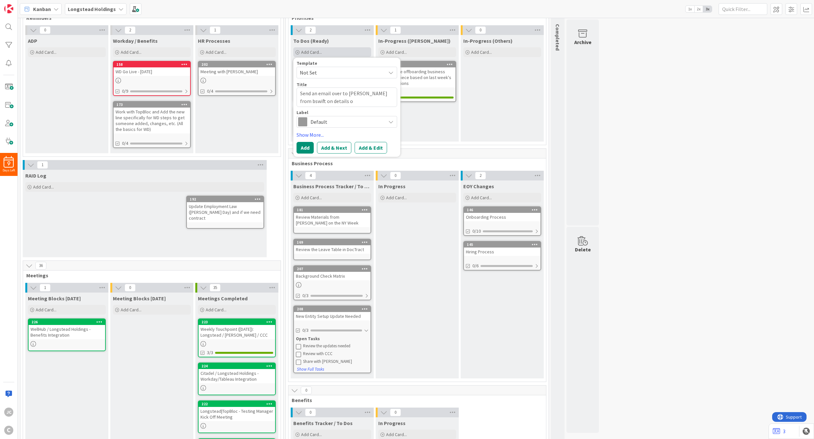
type textarea "Send an email over to [PERSON_NAME] from bswift on details on"
type textarea "x"
type textarea "Send an email over to [PERSON_NAME] from bswift on details on"
type textarea "x"
type textarea "Send an email over to [PERSON_NAME] from bswift on details on t"
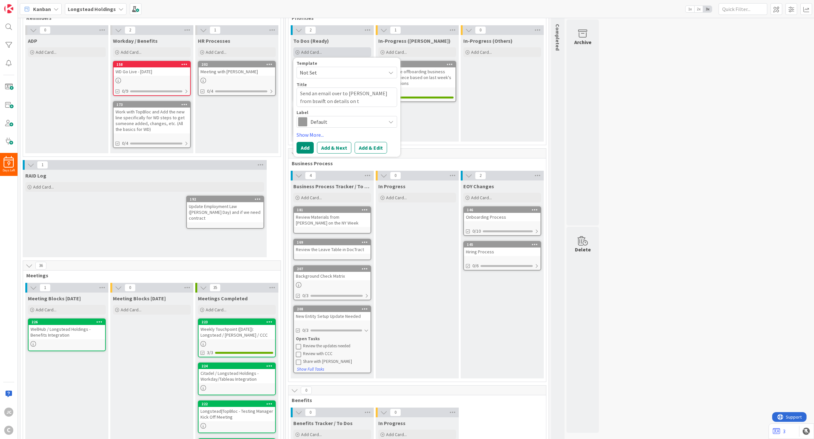
type textarea "x"
type textarea "Send an email over to [PERSON_NAME] from bswift on details on th"
type textarea "x"
type textarea "Send an email over to [PERSON_NAME] from bswift on details on the"
type textarea "x"
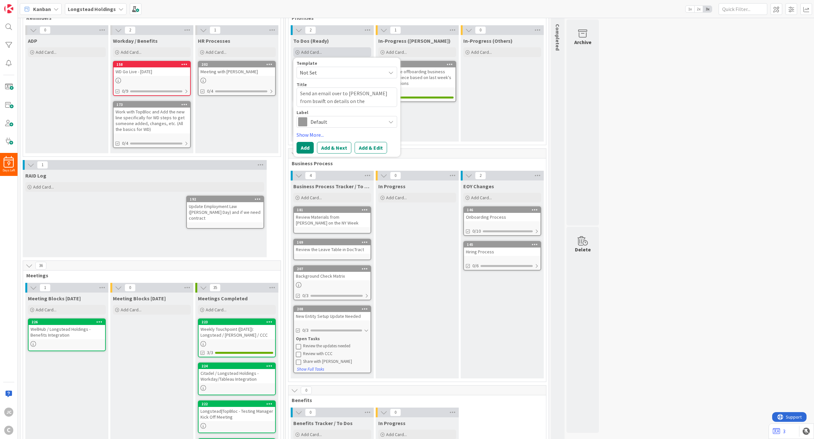
type textarea "Send an email over to [PERSON_NAME] from bswift on details on the"
type textarea "x"
type textarea "Send an email over to [PERSON_NAME] from bswift on details on the b"
type textarea "x"
type textarea "Send an email over to [PERSON_NAME] from bswift on details on the bs"
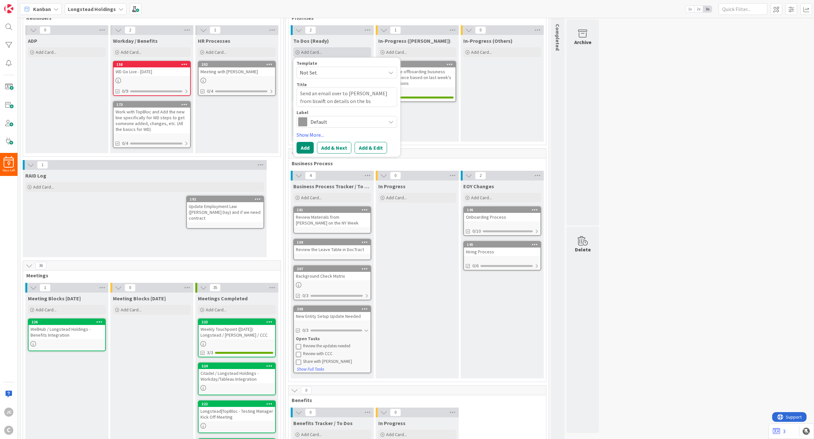
type textarea "x"
type textarea "Send an email over to [PERSON_NAME] from bswift on details on the bsw"
type textarea "x"
type textarea "Send an email over to [PERSON_NAME] from bswift on details on the bswi"
type textarea "x"
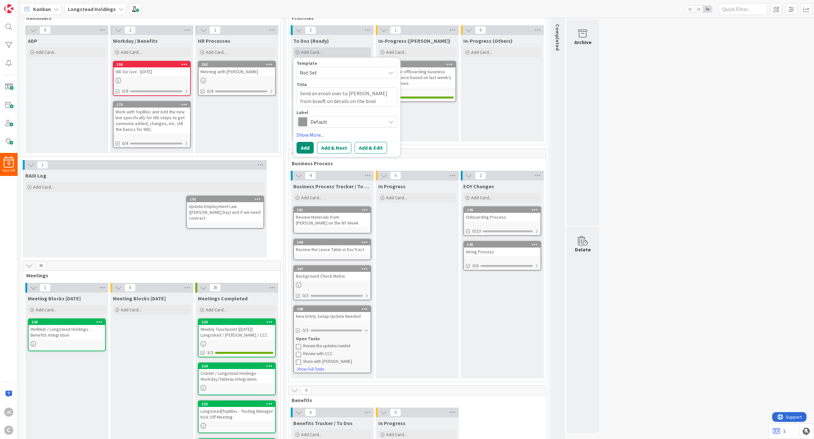
type textarea "Send an email over to [PERSON_NAME] from bswift on details on the bswif"
type textarea "x"
type textarea "Send an email over to [PERSON_NAME] from bswift on details on the bswift"
type textarea "x"
type textarea "Send an email over to [PERSON_NAME] from bswift on details on the bswift"
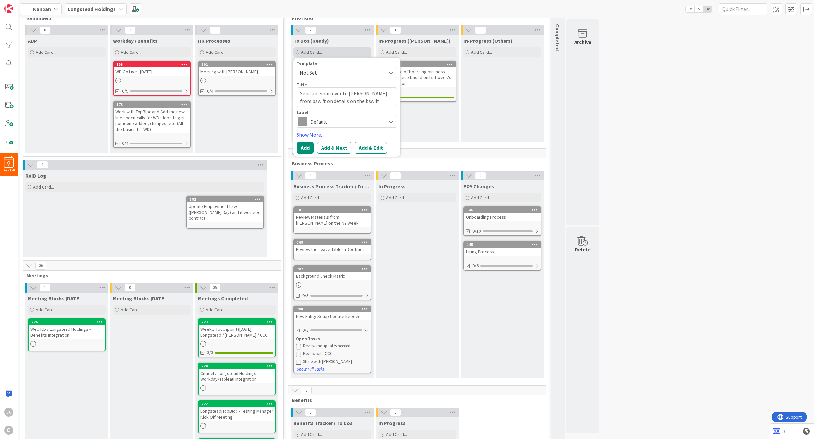
type textarea "x"
type textarea "Send an email over to [PERSON_NAME] from bswift on details on the bswift t"
type textarea "x"
type textarea "Send an email over to [PERSON_NAME] from bswift on details on the bswift te"
type textarea "x"
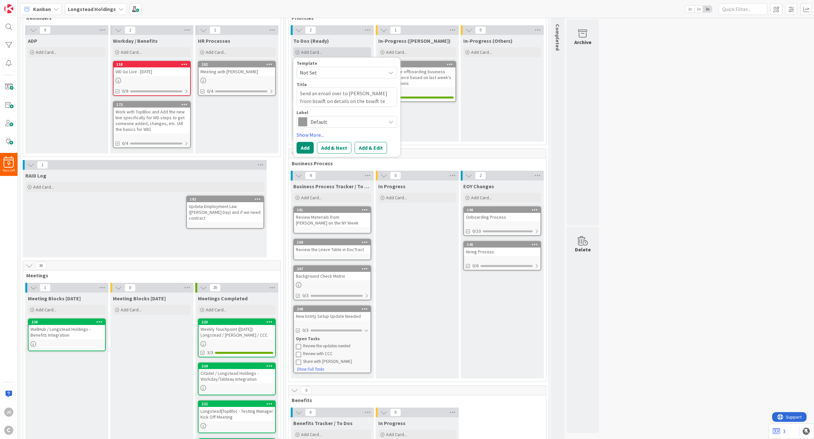
type textarea "Send an email over to [PERSON_NAME] from bswift on details on the bswift tes"
type textarea "x"
type textarea "Send an email over to [PERSON_NAME] from bswift on details on the bswift test"
type textarea "x"
type textarea "Send an email over to [PERSON_NAME] from bswift on details on the bswift testi"
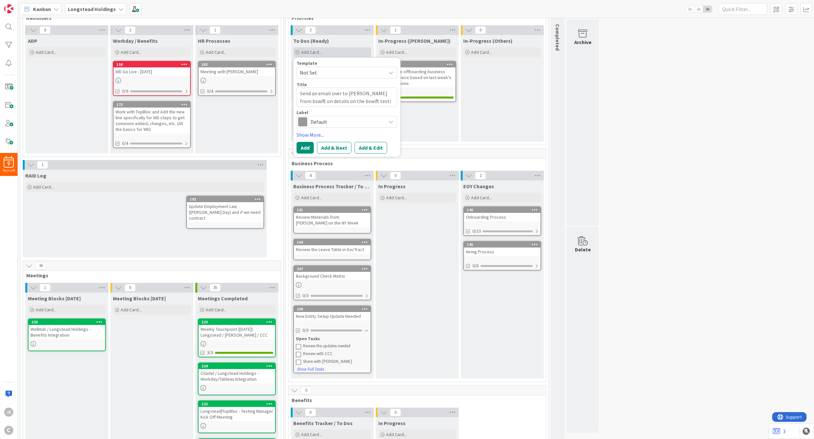
type textarea "x"
